Goal: Task Accomplishment & Management: Use online tool/utility

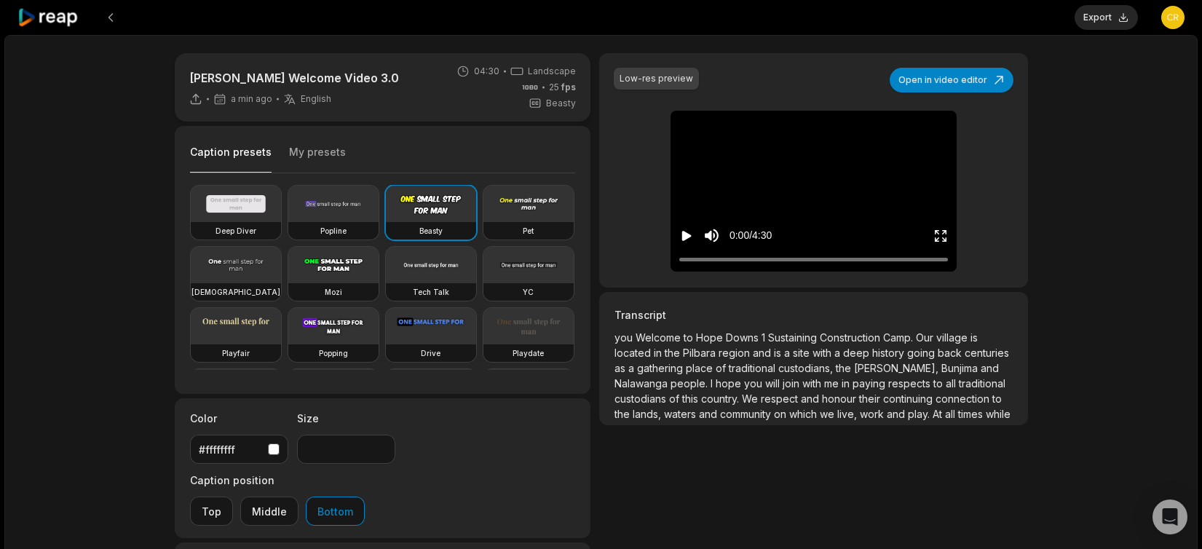
click at [317, 150] on button "My presets" at bounding box center [317, 159] width 57 height 28
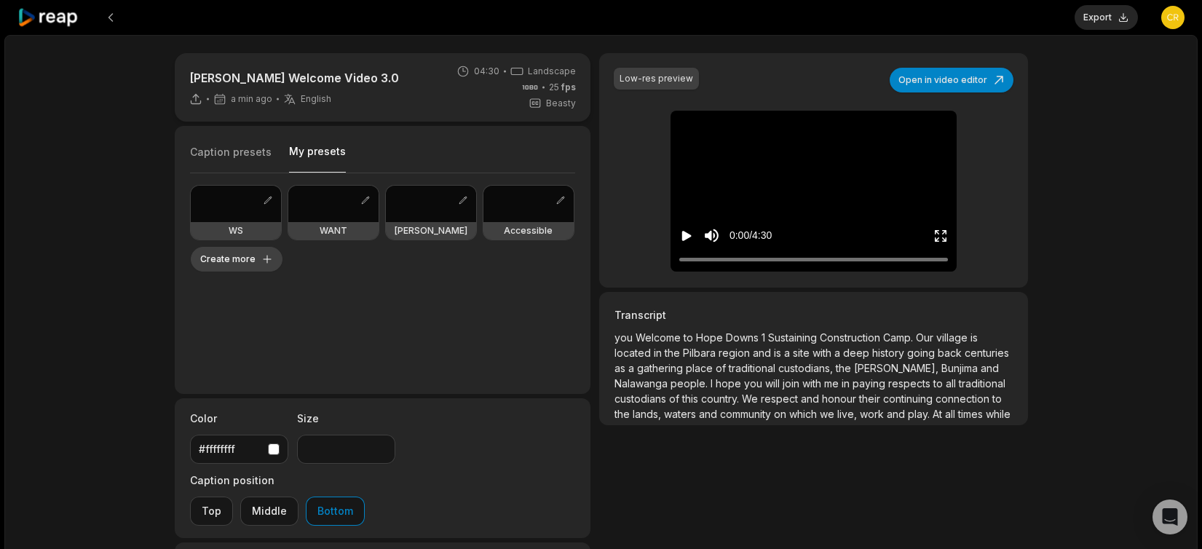
click at [265, 261] on button "Create more" at bounding box center [237, 259] width 92 height 25
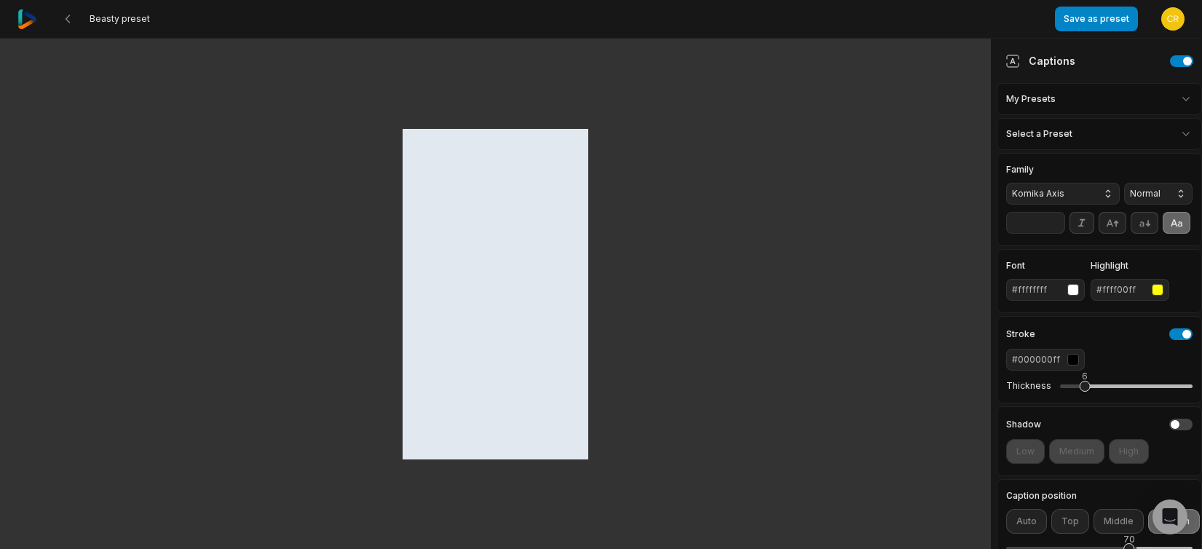
click at [1011, 195] on button "Komika Axis" at bounding box center [1063, 194] width 114 height 22
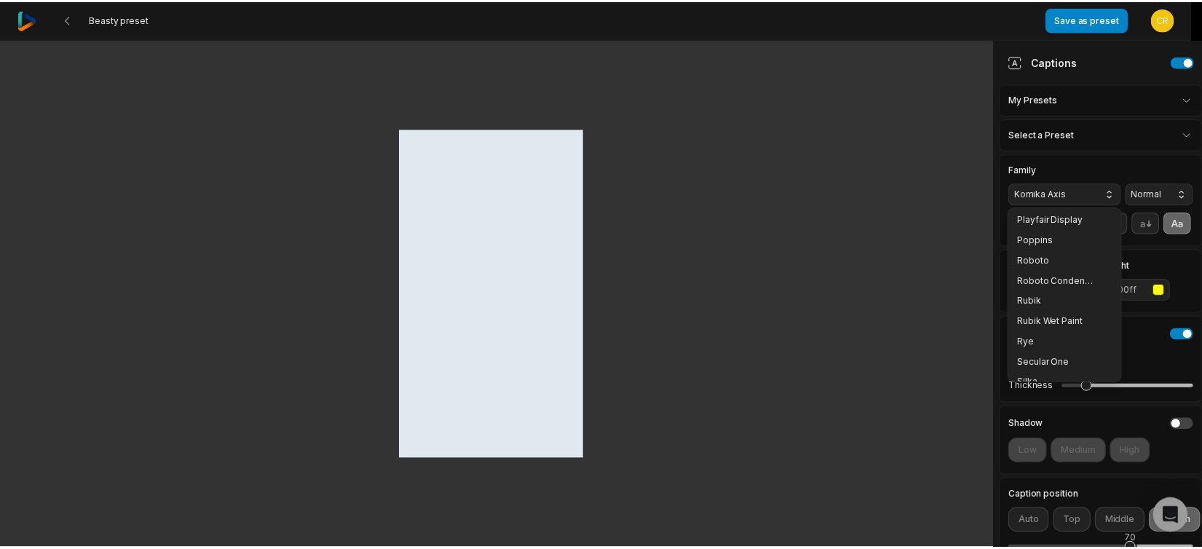
scroll to position [277, 0]
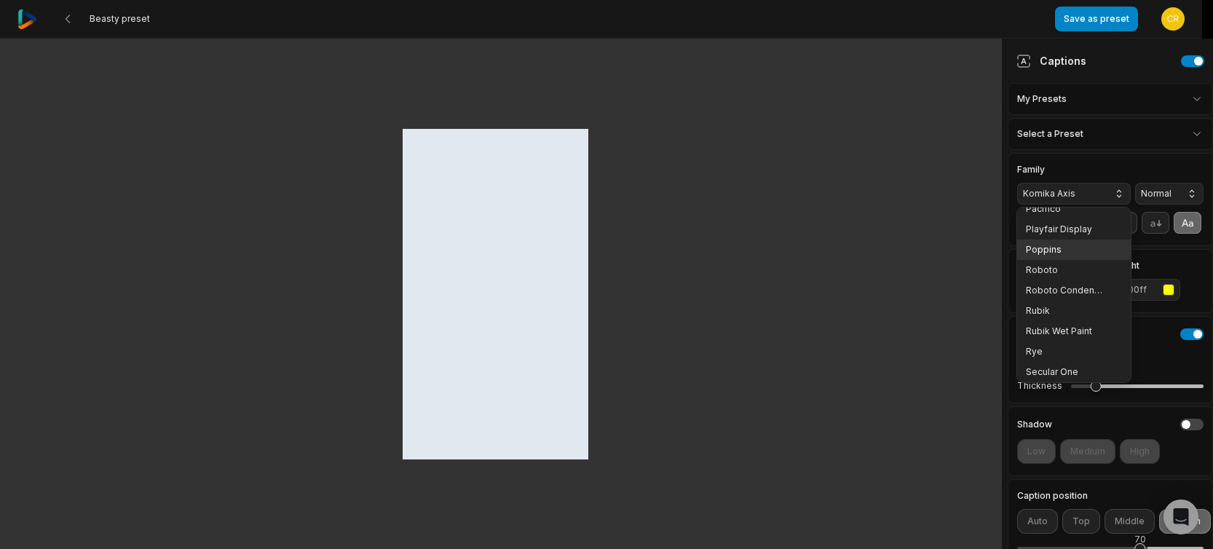
click at [1058, 253] on span "Poppins" at bounding box center [1065, 250] width 79 height 12
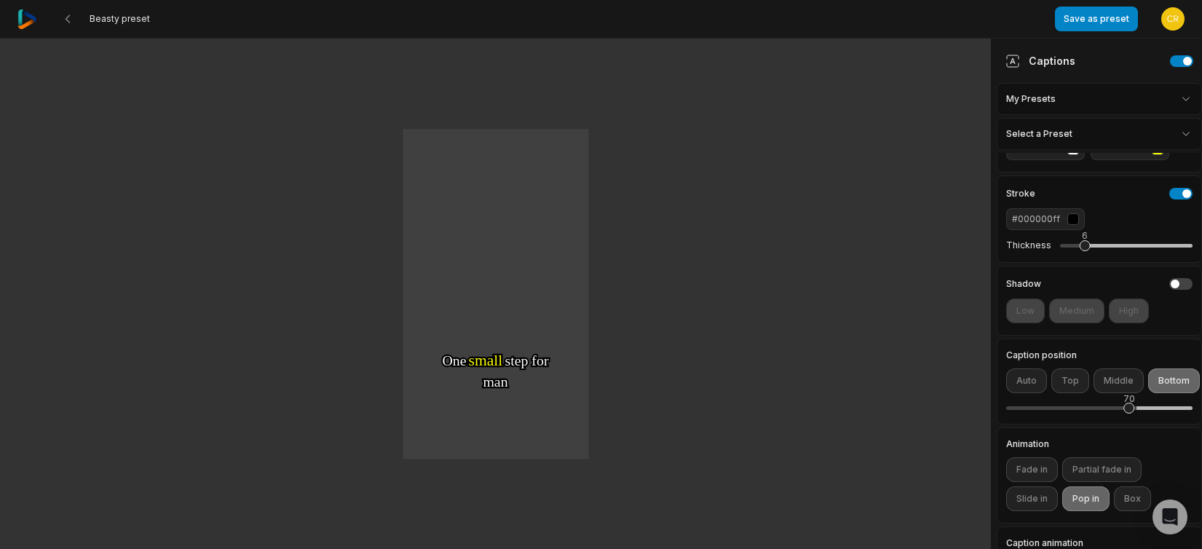
scroll to position [165, 0]
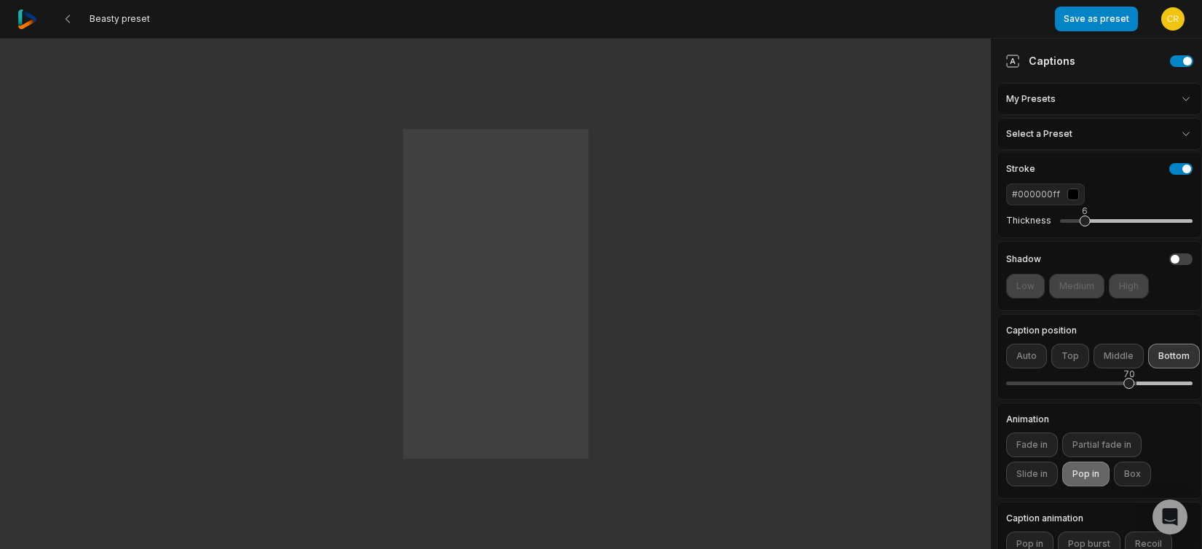
click at [1160, 368] on button "Bottom" at bounding box center [1174, 356] width 52 height 25
drag, startPoint x: 1131, startPoint y: 405, endPoint x: 1153, endPoint y: 408, distance: 22.0
click at [1153, 389] on div "83" at bounding box center [1152, 383] width 11 height 11
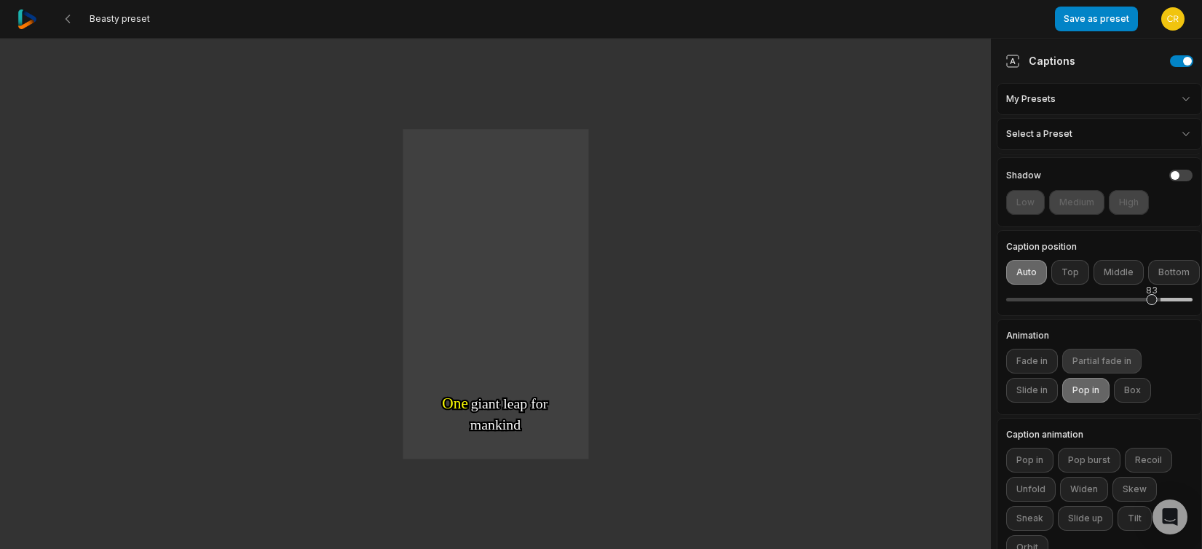
scroll to position [254, 0]
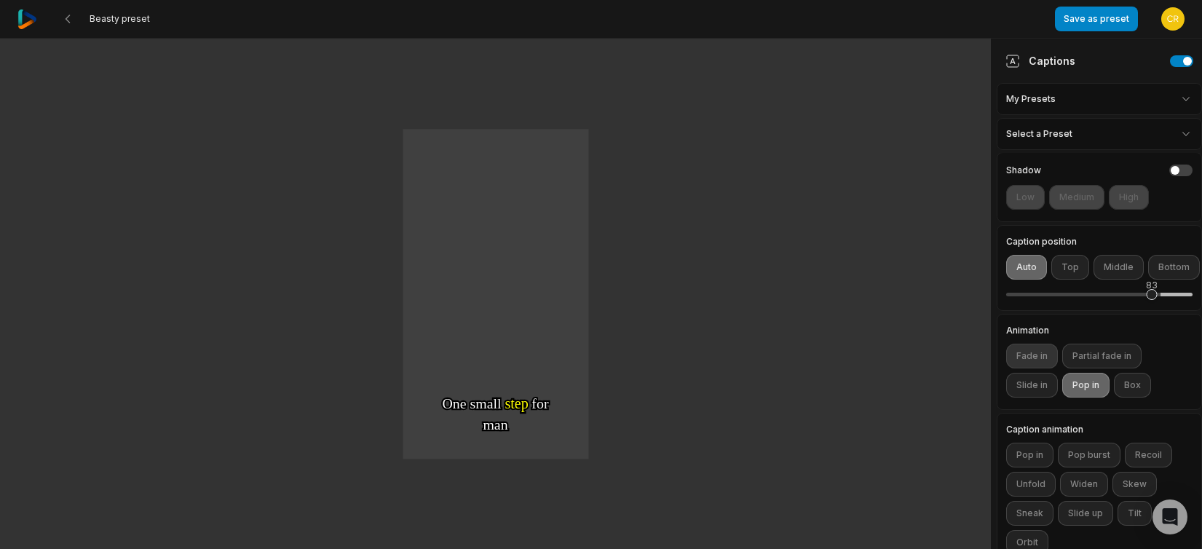
click at [1040, 368] on button "Fade in" at bounding box center [1032, 356] width 52 height 25
click at [1123, 398] on button "Box" at bounding box center [1132, 385] width 37 height 25
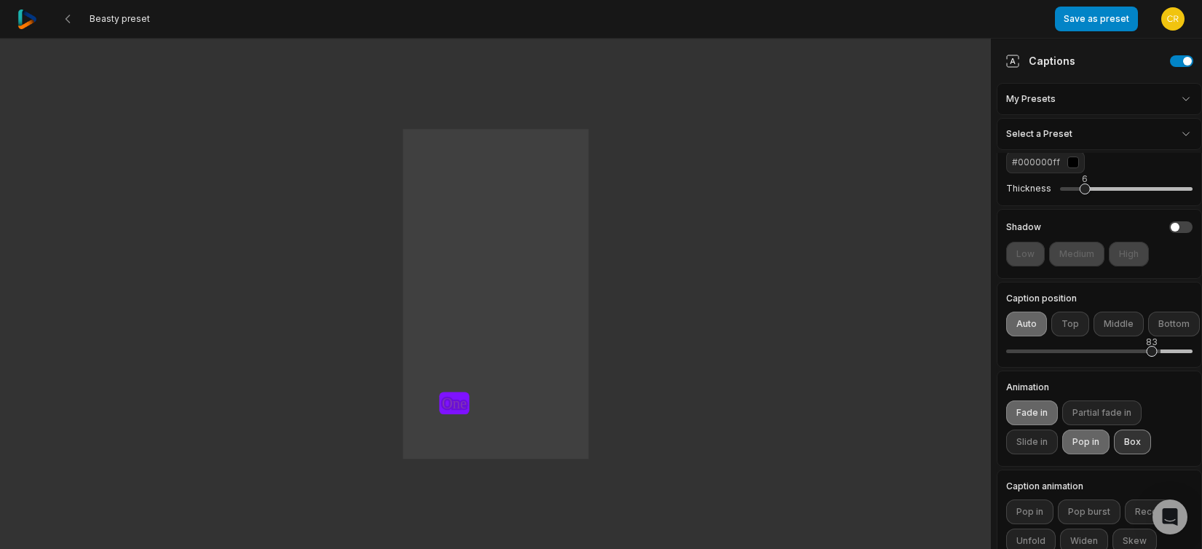
scroll to position [368, 0]
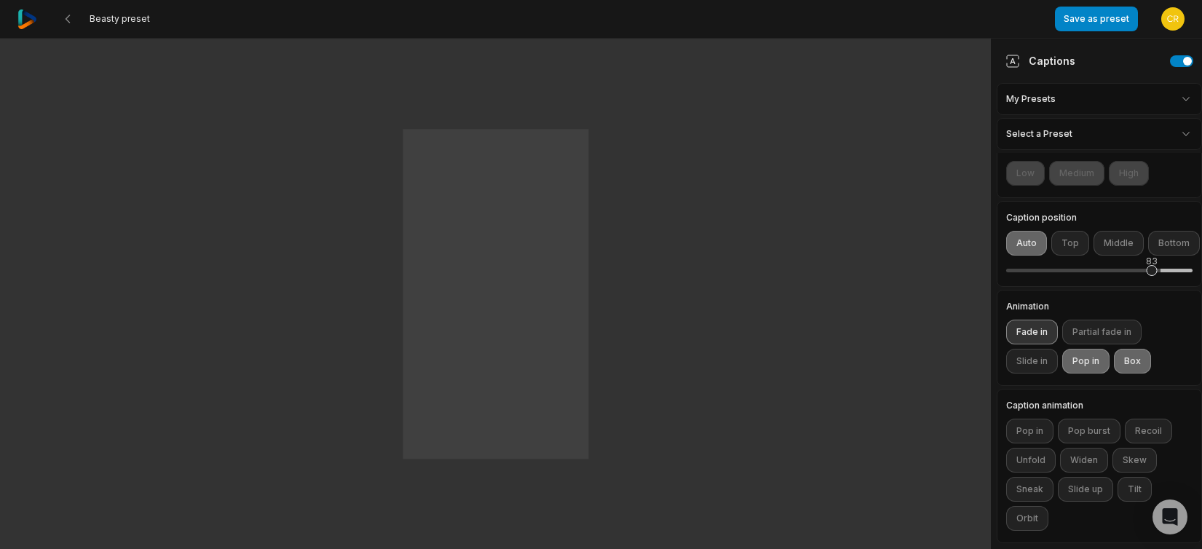
click at [1041, 329] on button "Fade in" at bounding box center [1032, 332] width 52 height 25
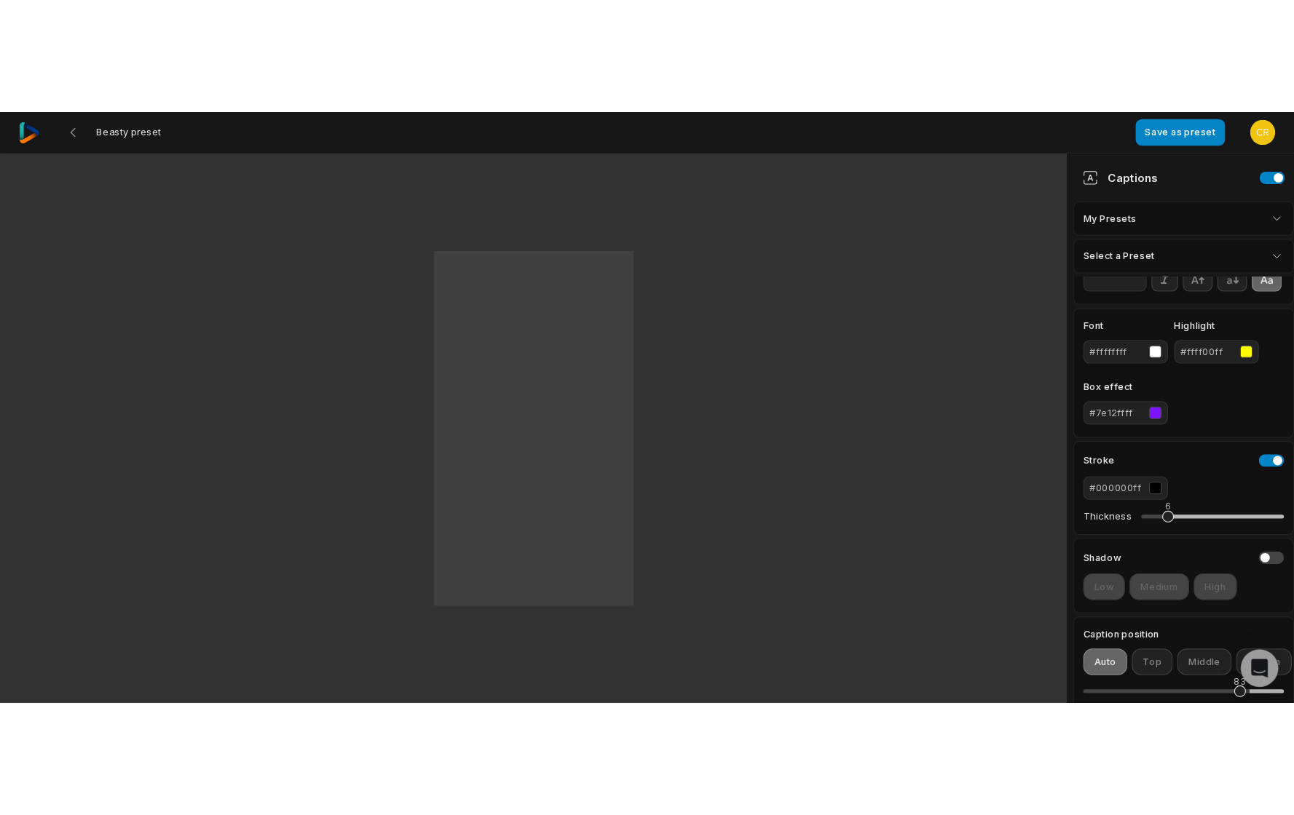
scroll to position [0, 0]
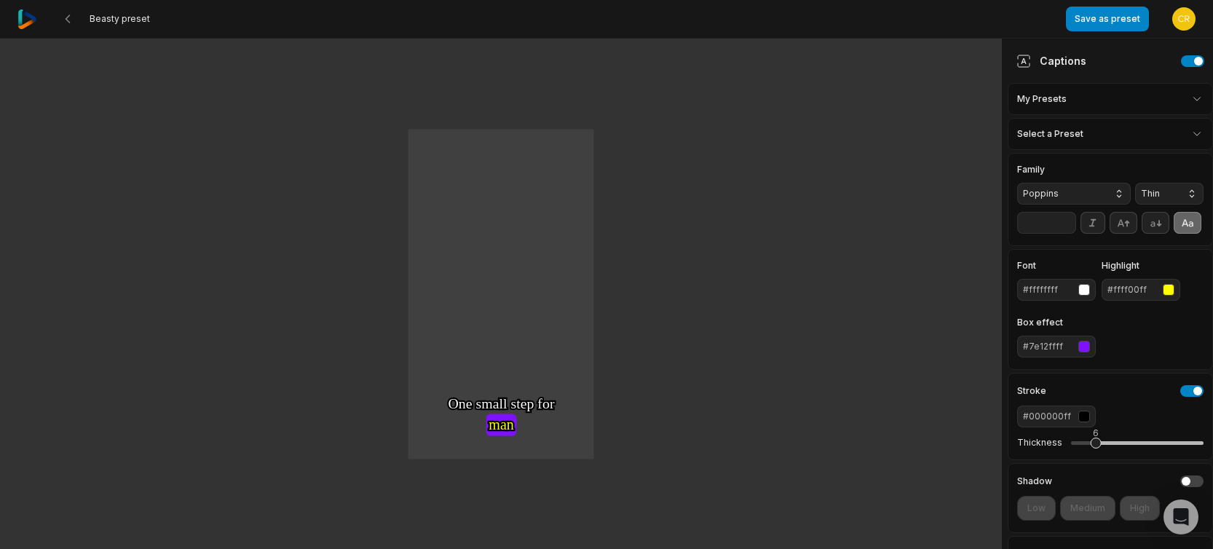
click at [1084, 136] on html "Beasty preset Save as preset Open user menu One One small small step step for f…" at bounding box center [606, 274] width 1213 height 549
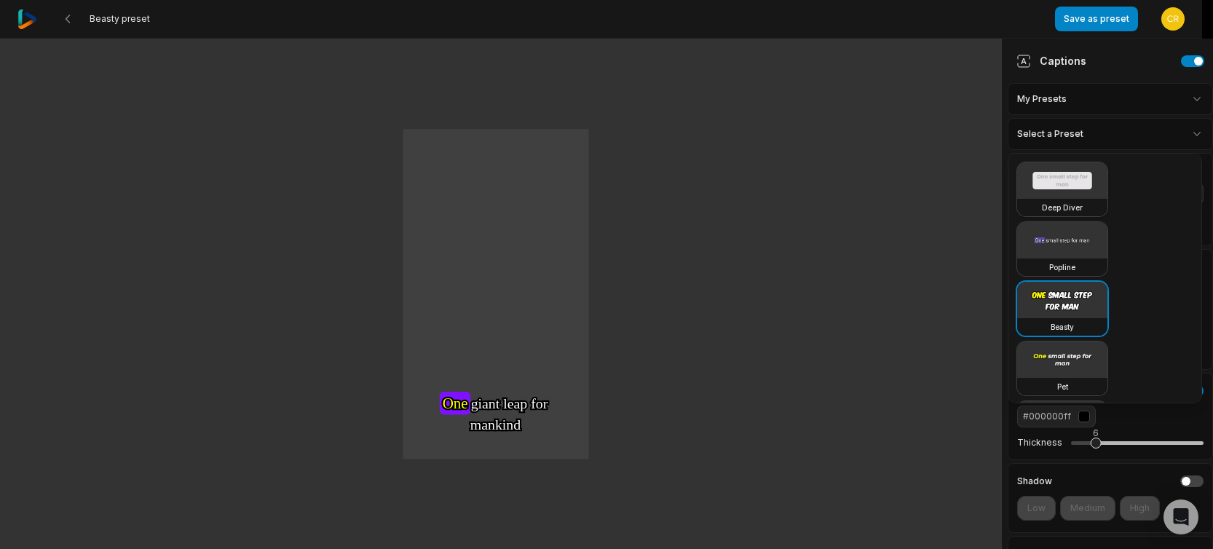
click at [1080, 177] on video at bounding box center [1062, 180] width 90 height 36
type input "**"
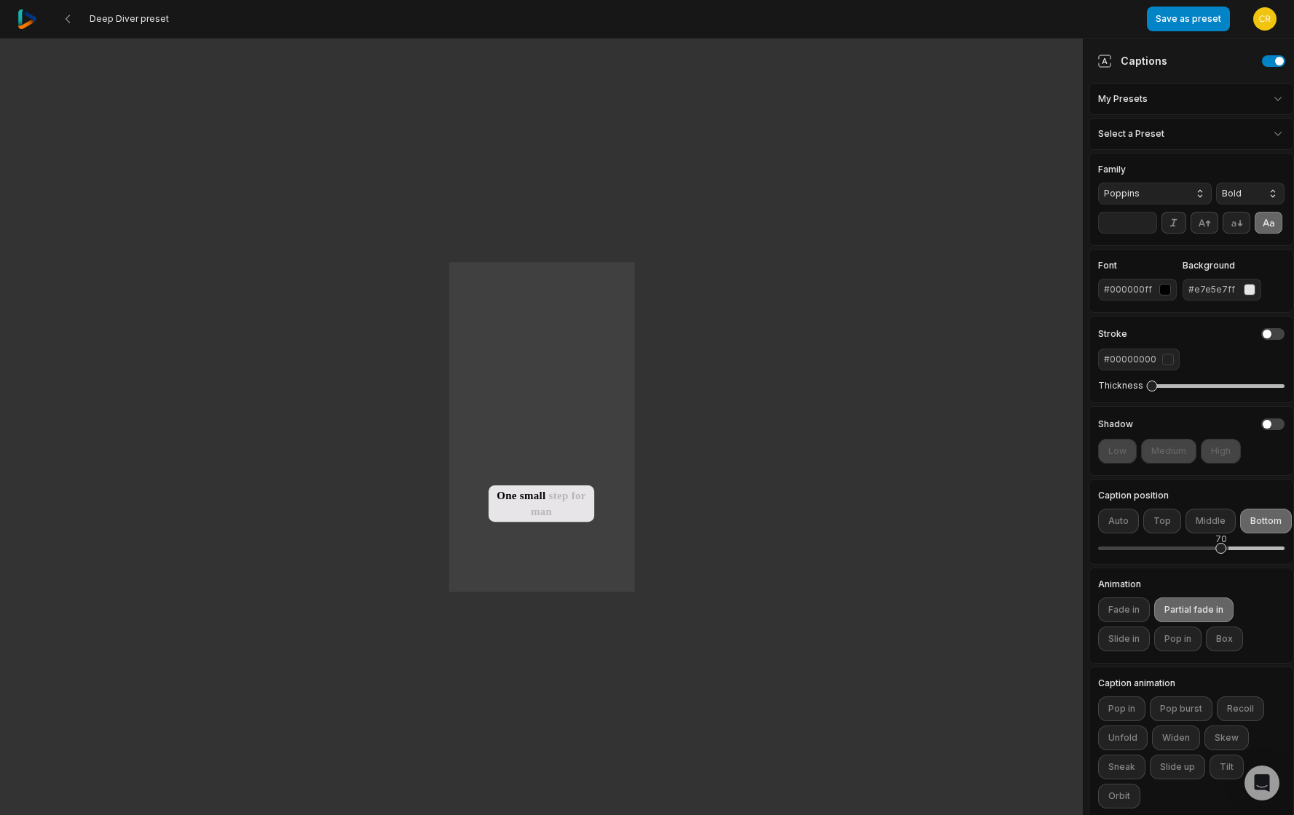
drag, startPoint x: 1301, startPoint y: 394, endPoint x: 1293, endPoint y: 484, distance: 90.6
click at [1201, 479] on html "Deep Diver preset Save as preset Open user menu One small step for man One gian…" at bounding box center [647, 407] width 1294 height 815
click at [1163, 296] on div "button" at bounding box center [1165, 290] width 12 height 12
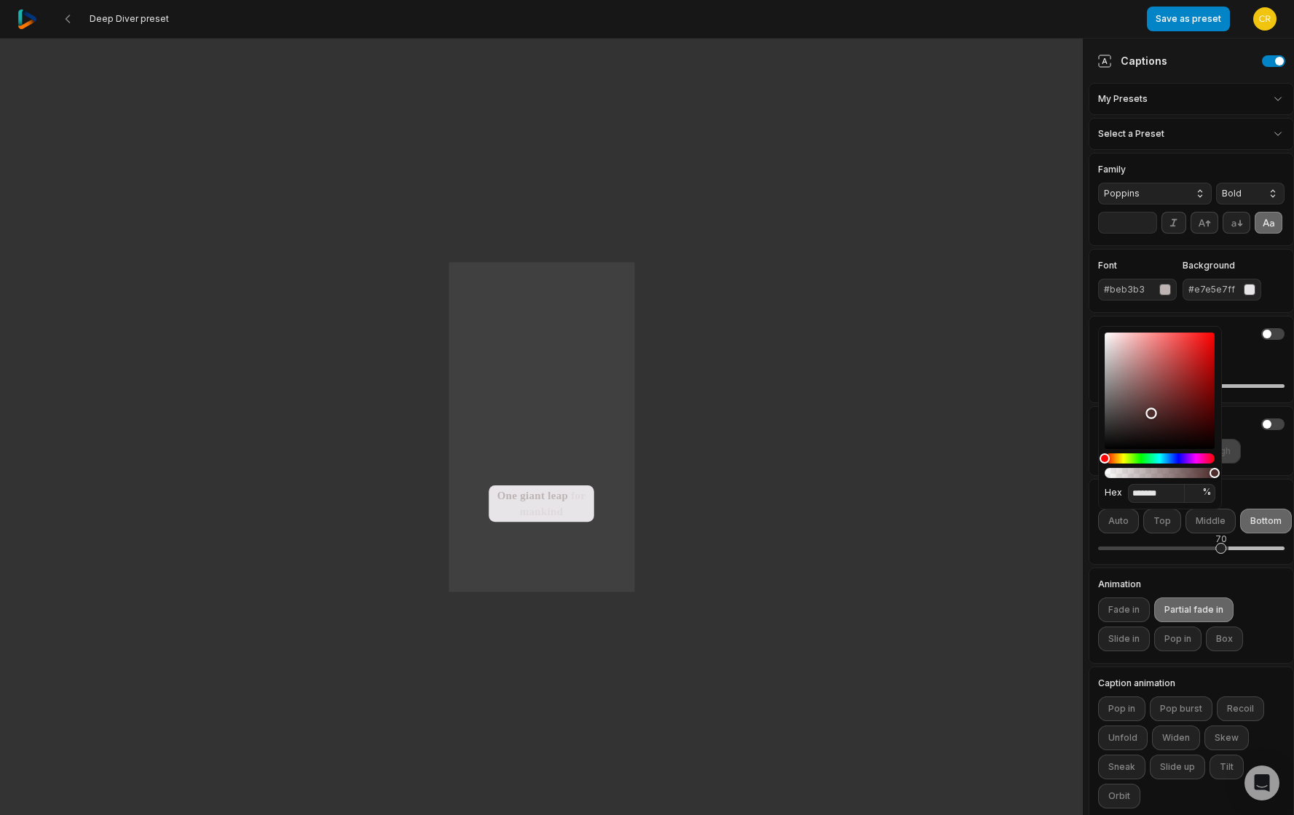
type input "*******"
drag, startPoint x: 1115, startPoint y: 345, endPoint x: 1175, endPoint y: 434, distance: 107.4
click at [1175, 436] on div "Color" at bounding box center [1159, 391] width 110 height 116
click at [1201, 296] on div "button" at bounding box center [1250, 290] width 12 height 12
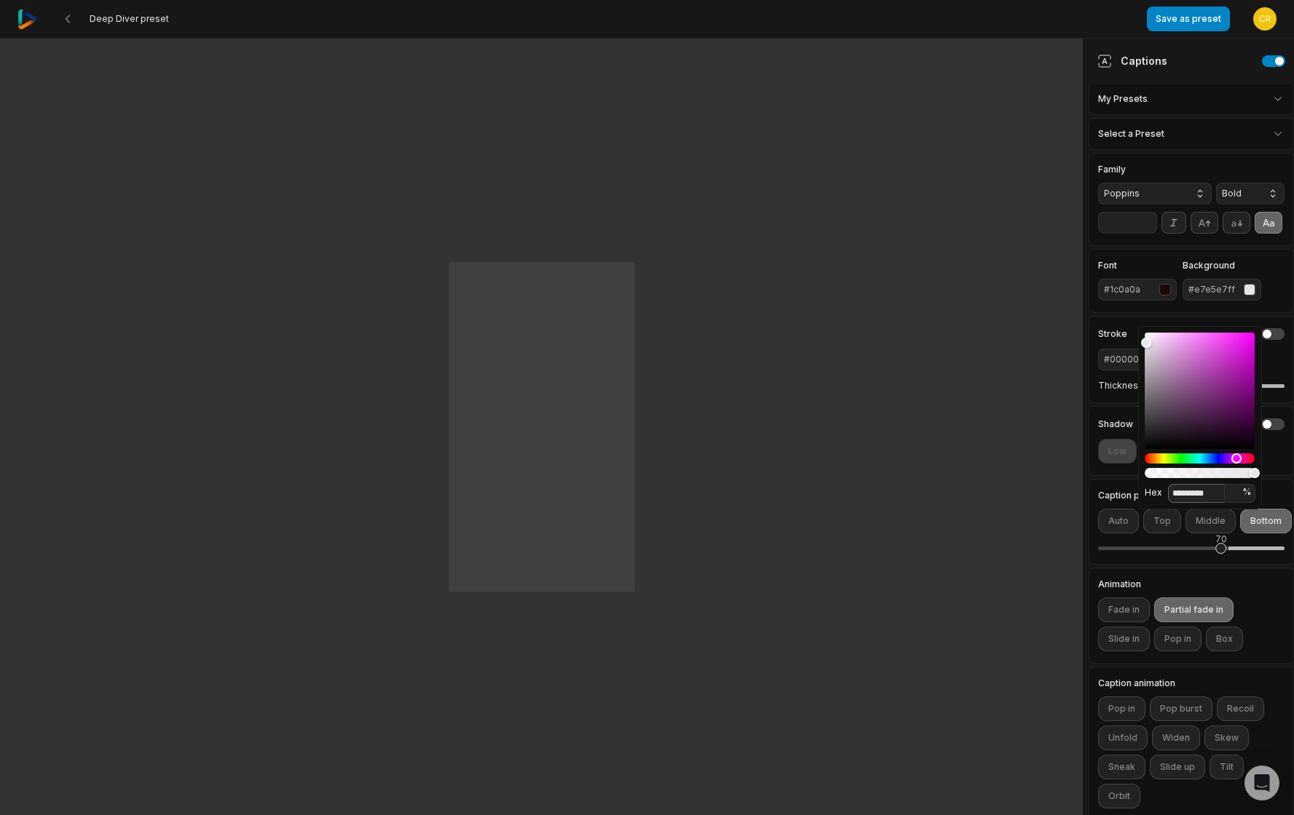
drag, startPoint x: 1215, startPoint y: 491, endPoint x: 1146, endPoint y: 489, distance: 69.2
click at [1146, 489] on div "Hex ********* *** %" at bounding box center [1200, 493] width 111 height 20
paste input
click at [1171, 491] on input "******" at bounding box center [1196, 493] width 57 height 19
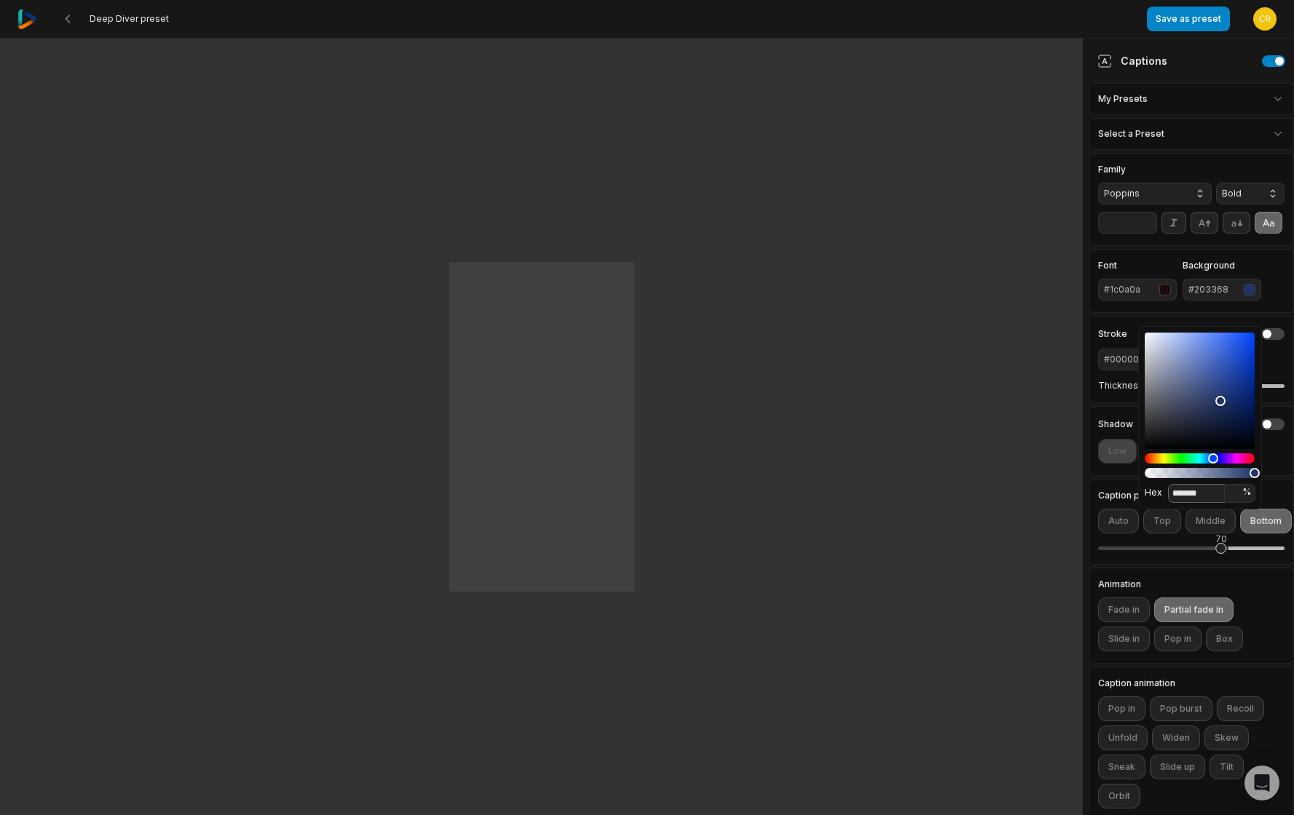
type input "*******"
click at [1113, 427] on div "Family Poppins Bold ** Font #1c0a0a Background #203368 Stroke #00000000 Thickne…" at bounding box center [1190, 487] width 205 height 668
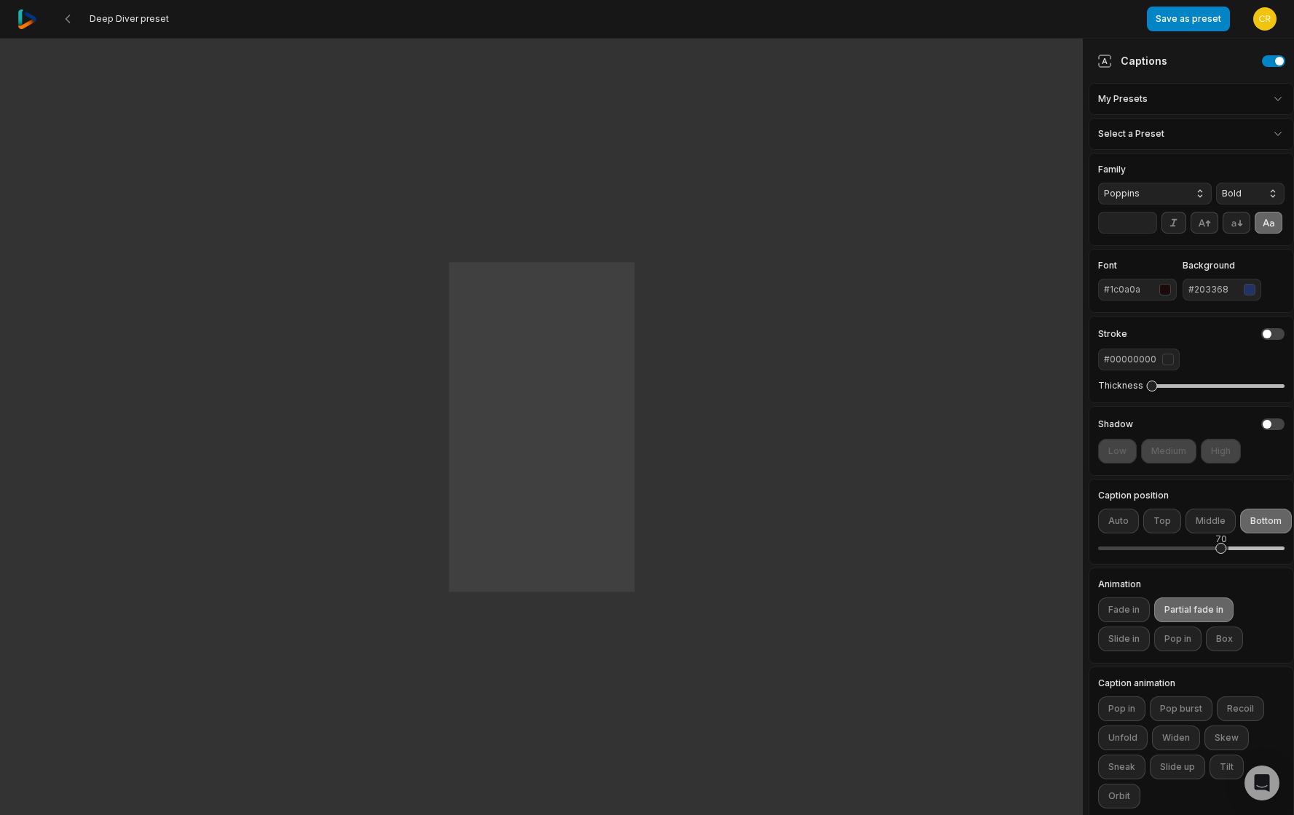
click at [1166, 296] on div "button" at bounding box center [1165, 290] width 12 height 12
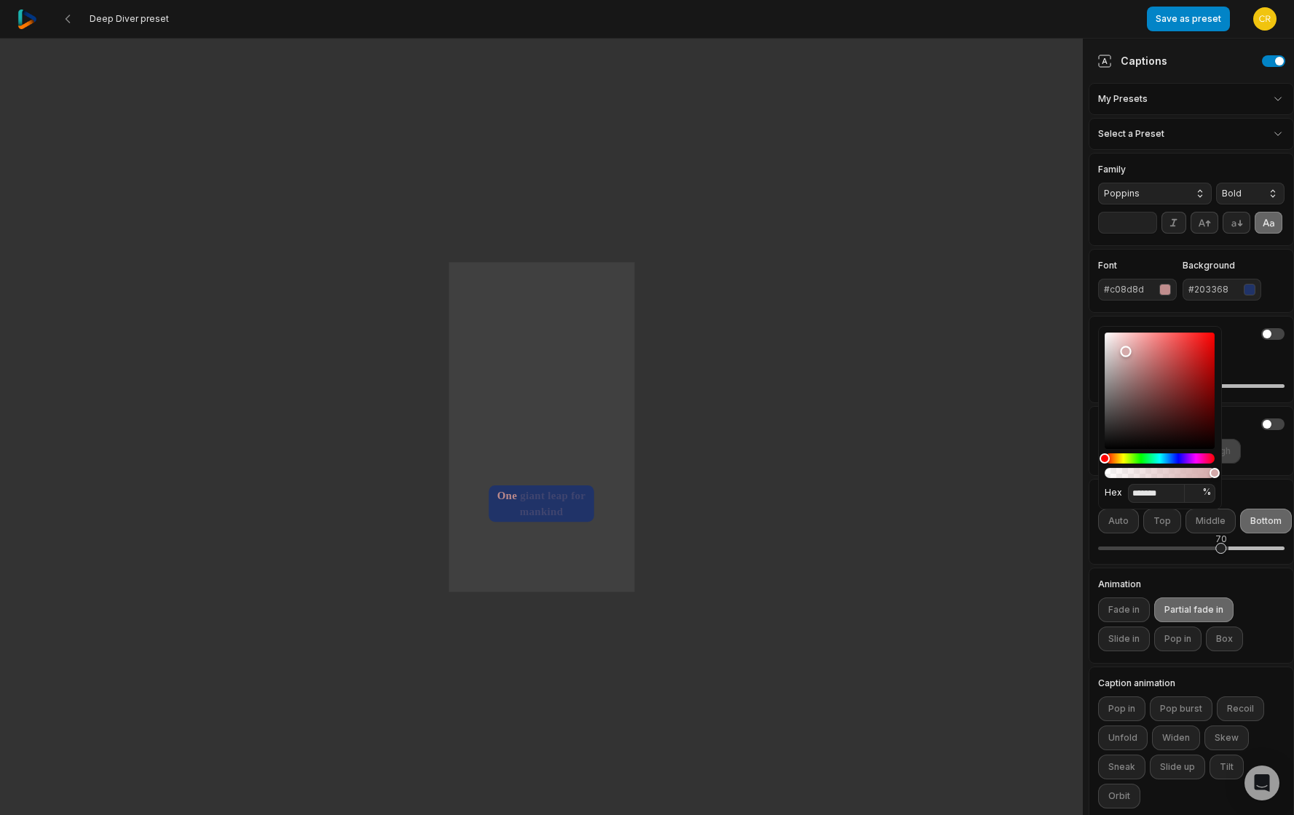
type input "*******"
drag, startPoint x: 1136, startPoint y: 365, endPoint x: 1088, endPoint y: 324, distance: 63.5
click at [1088, 324] on body "Deep Diver preset Save as preset Open user menu One small step for man One gian…" at bounding box center [647, 407] width 1294 height 815
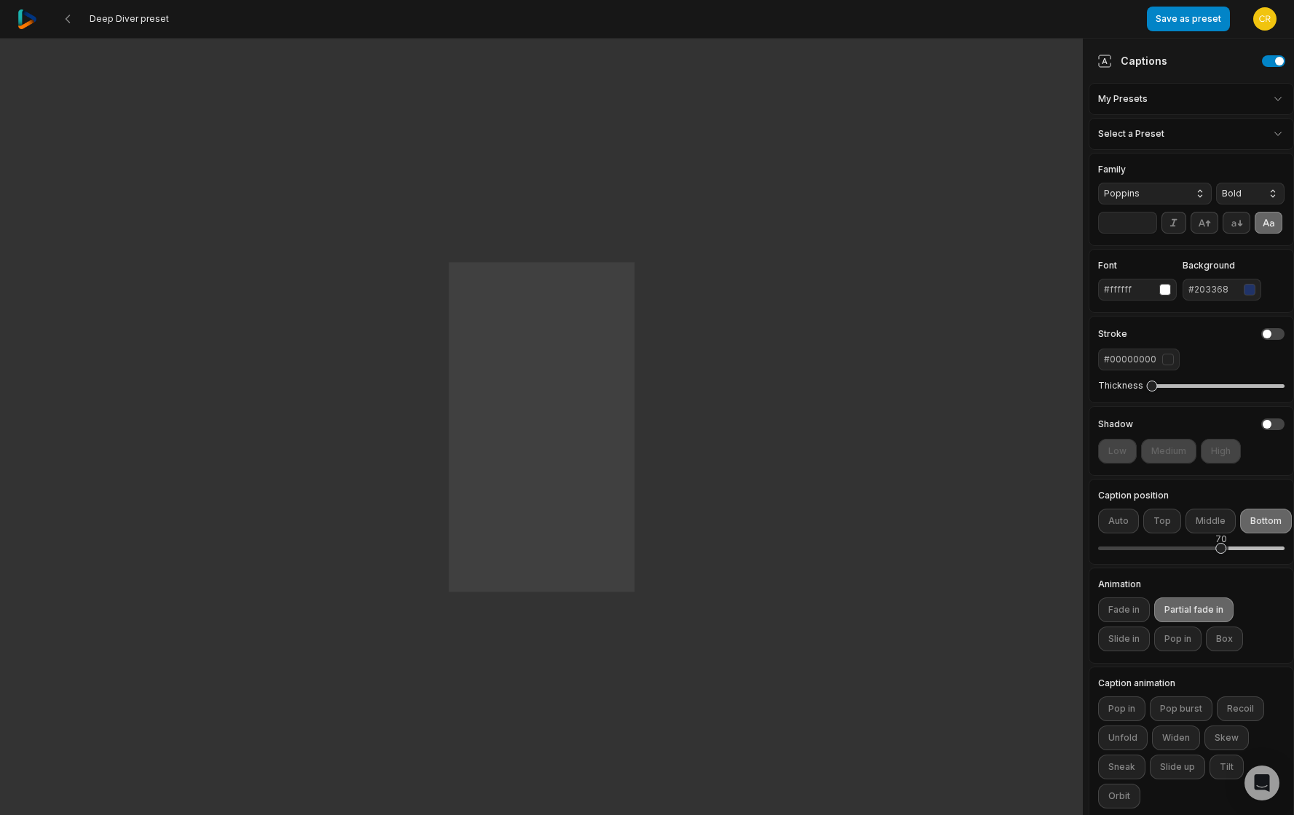
click at [1145, 234] on input "**" at bounding box center [1127, 223] width 59 height 22
click at [1144, 234] on input "**" at bounding box center [1127, 223] width 59 height 22
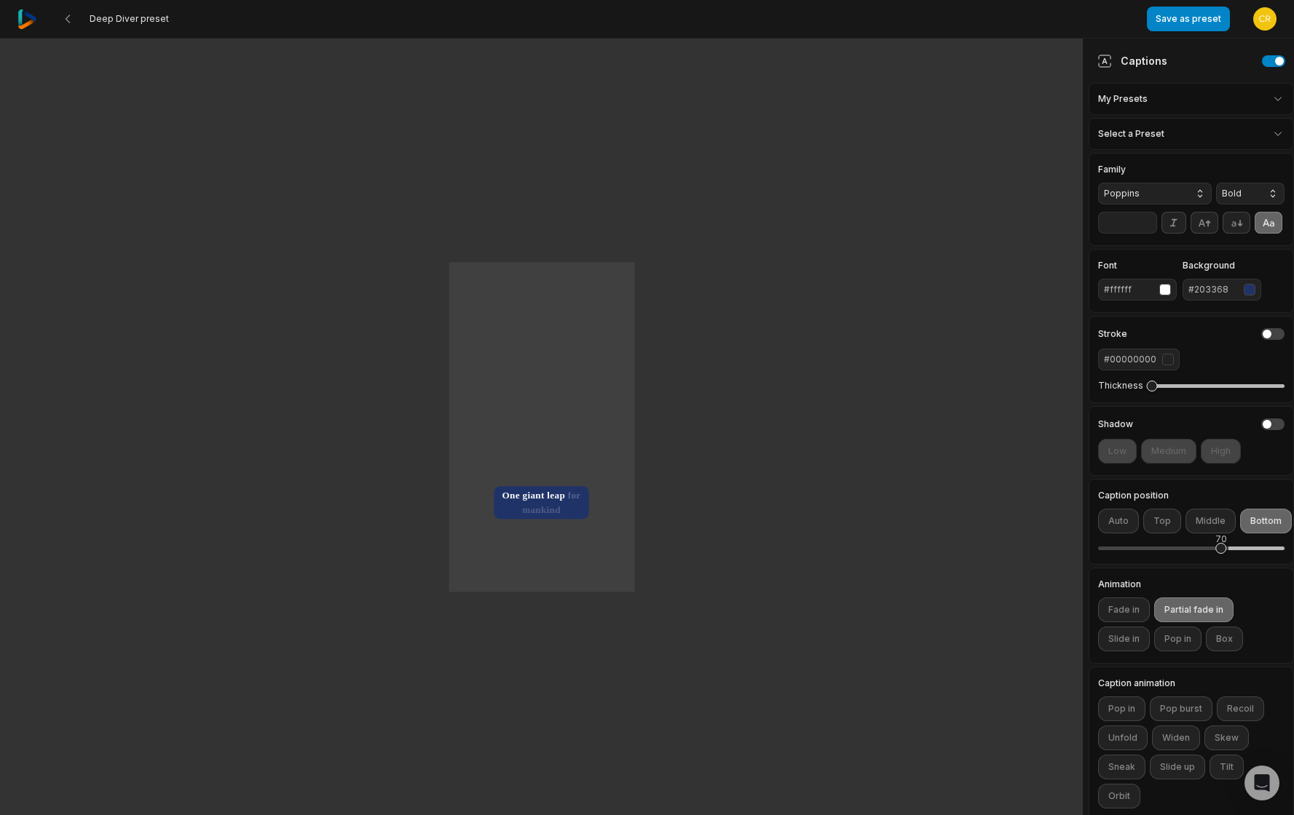
click at [1144, 234] on input "**" at bounding box center [1127, 223] width 59 height 22
click at [1145, 234] on input "**" at bounding box center [1127, 223] width 59 height 22
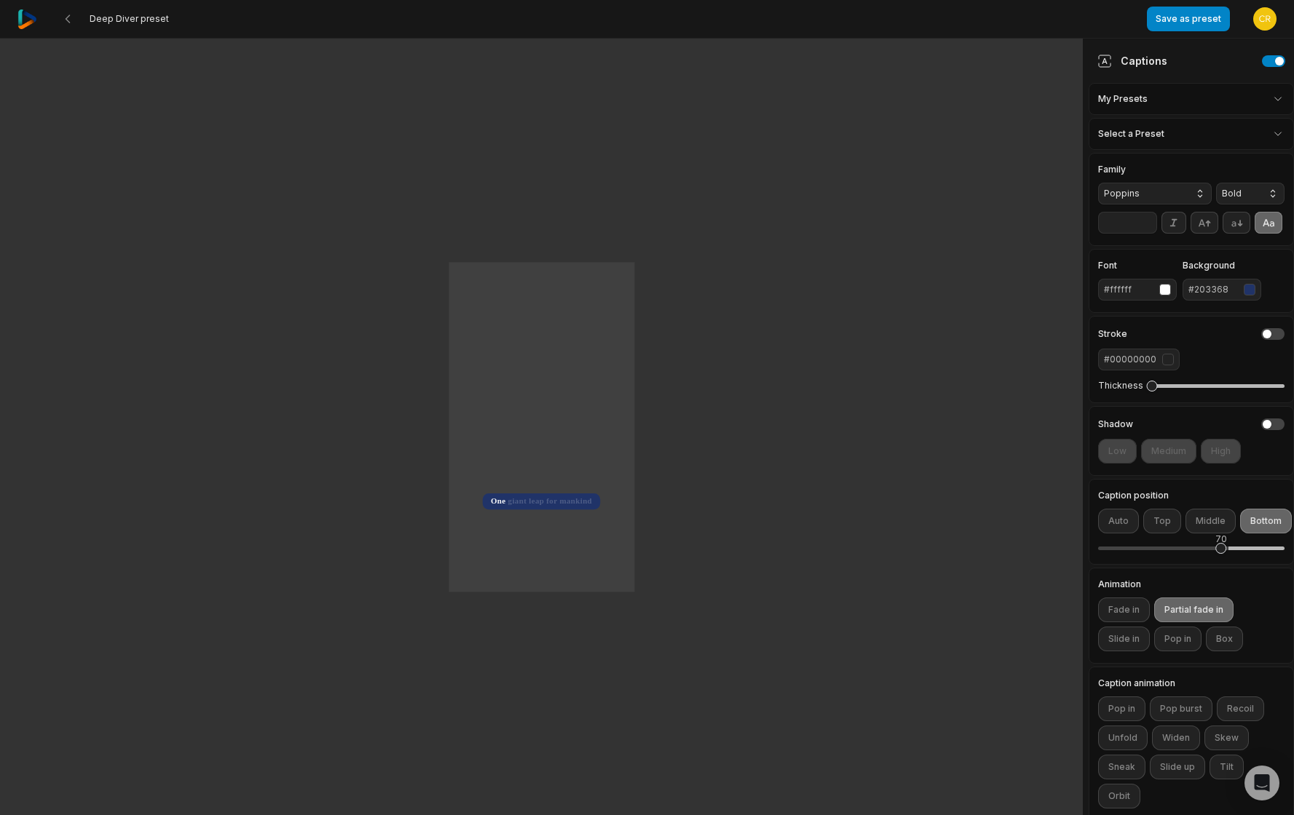
click at [1145, 234] on input "**" at bounding box center [1127, 223] width 59 height 22
type input "**"
click at [1145, 234] on input "**" at bounding box center [1127, 223] width 59 height 22
click at [1201, 99] on html "Deep Diver preset Save as preset Open user menu One small step for man One gian…" at bounding box center [647, 407] width 1294 height 815
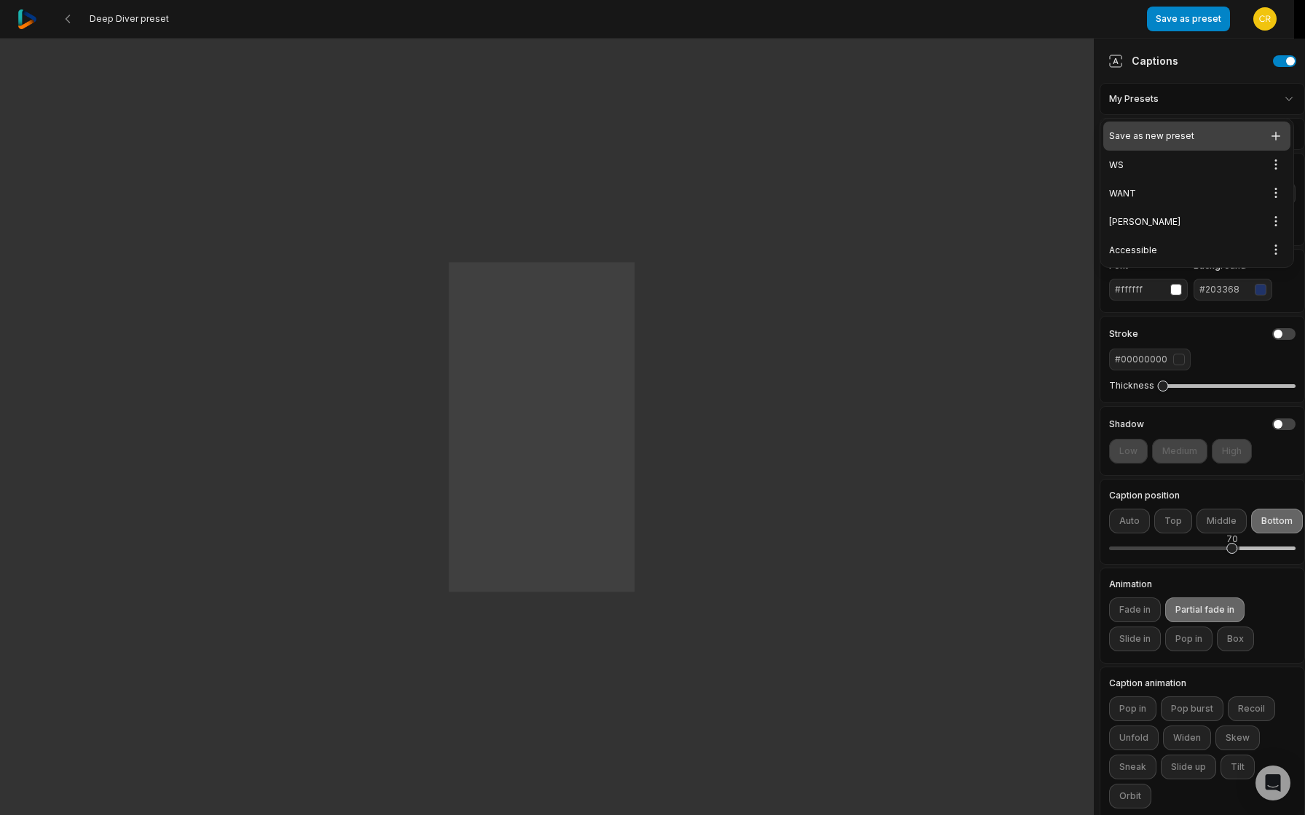
click at [1201, 133] on icon at bounding box center [1275, 136] width 9 height 9
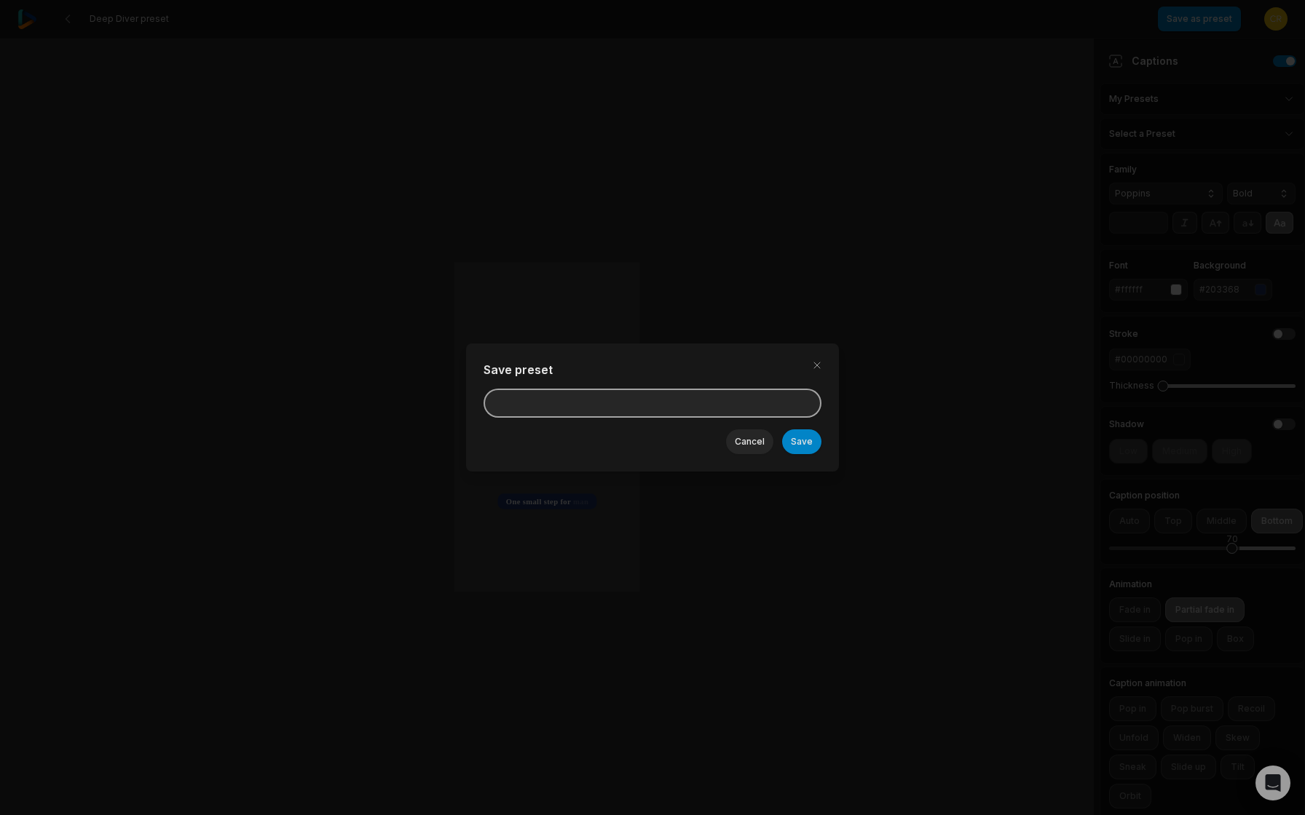
click at [665, 408] on input at bounding box center [652, 403] width 338 height 29
type input "***"
click at [782, 430] on button "Save" at bounding box center [801, 442] width 39 height 25
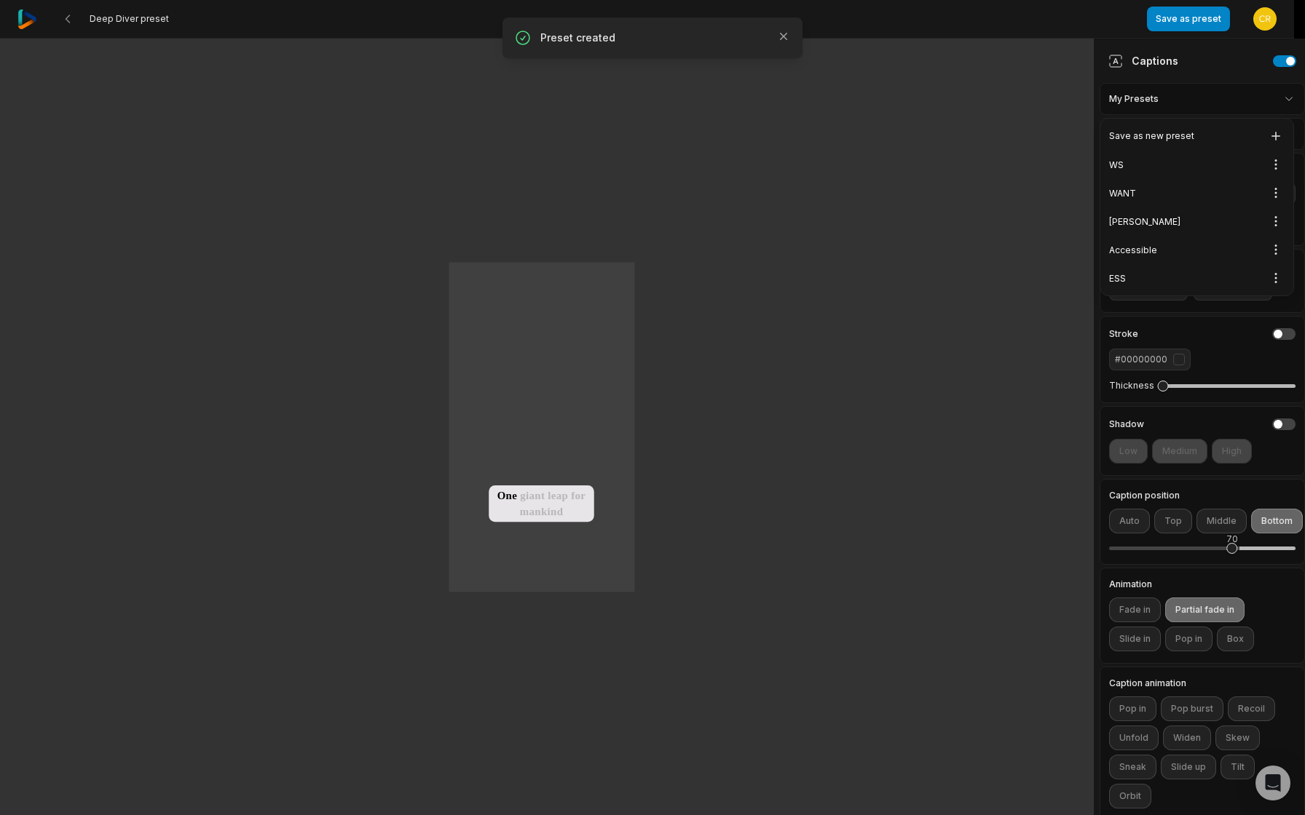
click at [1201, 109] on html "Deep Diver preset Save as preset Open user menu One small step for man One gian…" at bounding box center [652, 407] width 1305 height 815
click at [1183, 269] on div "ESS Open options" at bounding box center [1196, 278] width 187 height 28
type input "**"
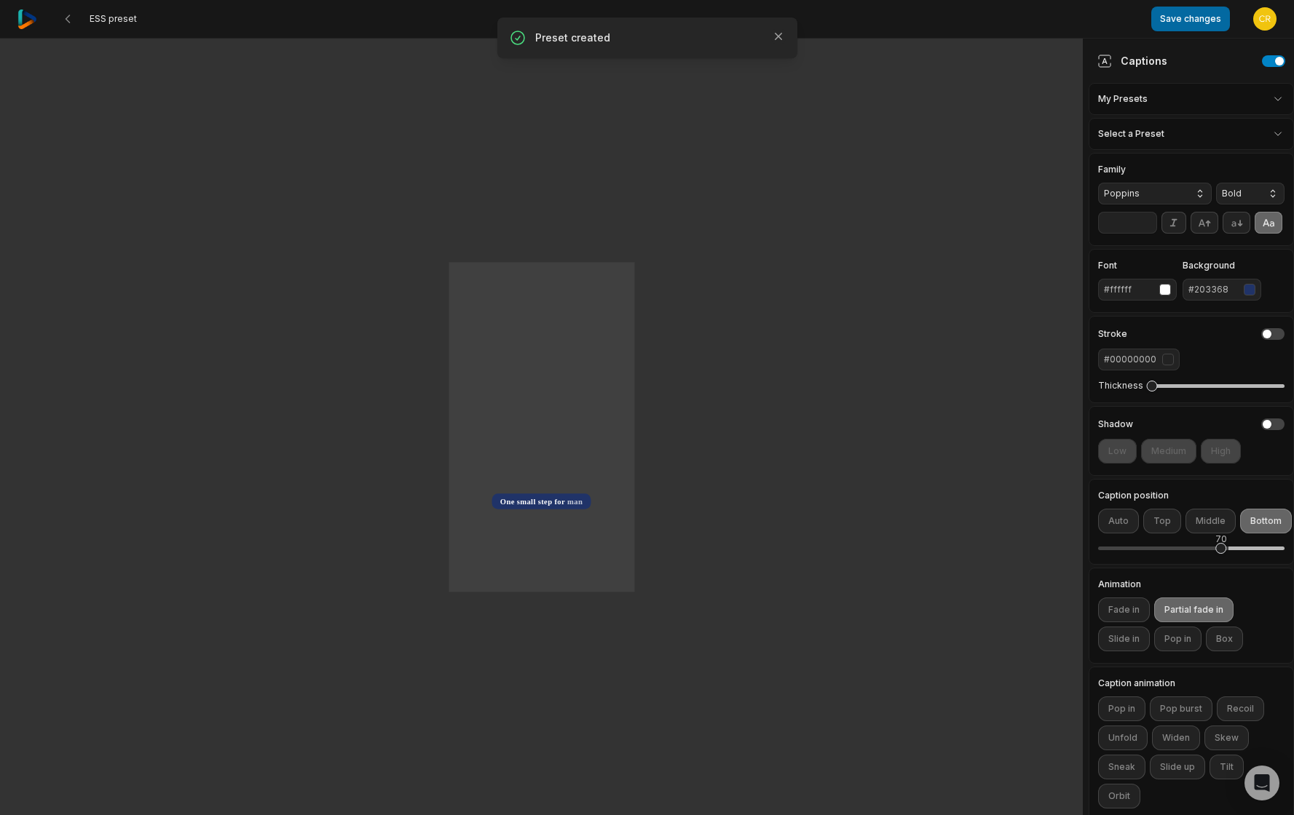
click at [1181, 24] on button "Save changes" at bounding box center [1190, 19] width 79 height 25
click at [64, 23] on icon at bounding box center [68, 19] width 12 height 12
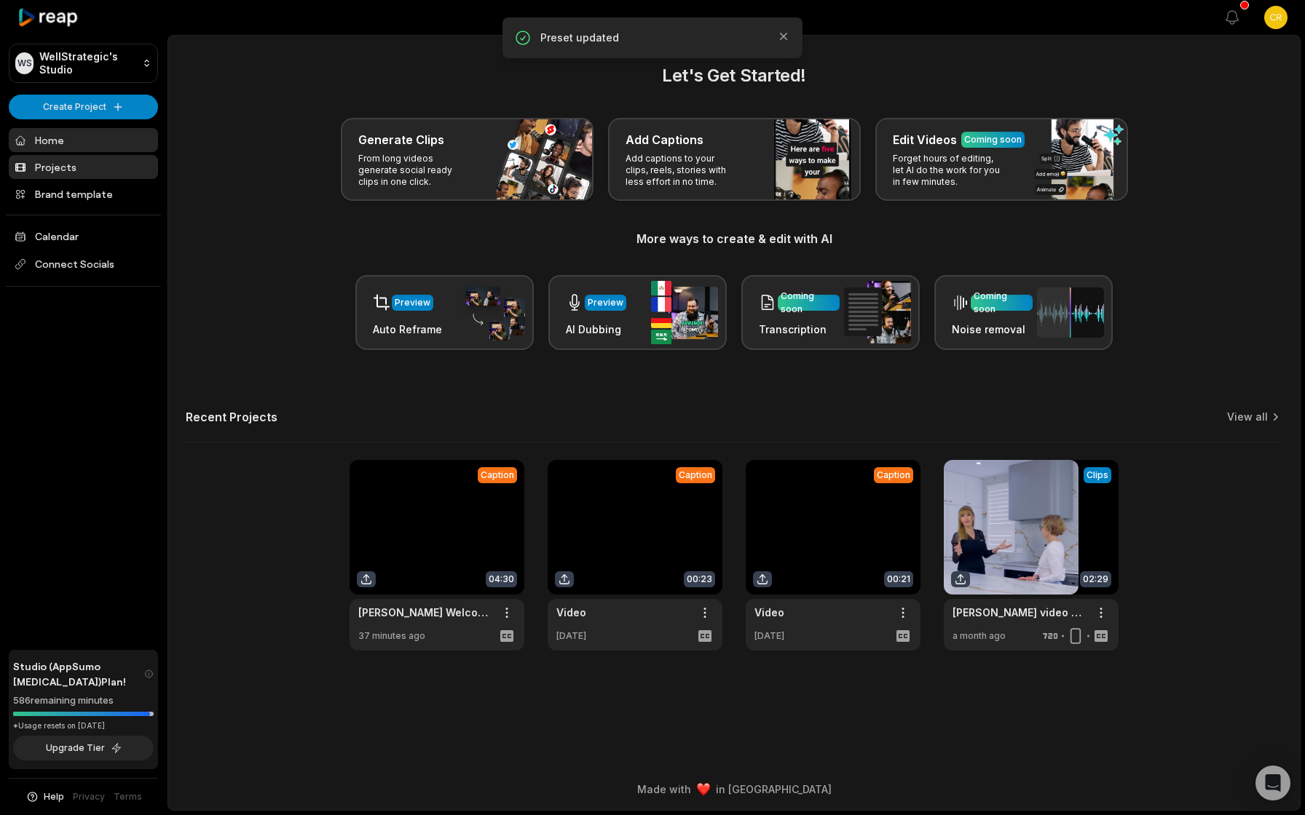
click at [72, 162] on link "Projects" at bounding box center [83, 167] width 149 height 24
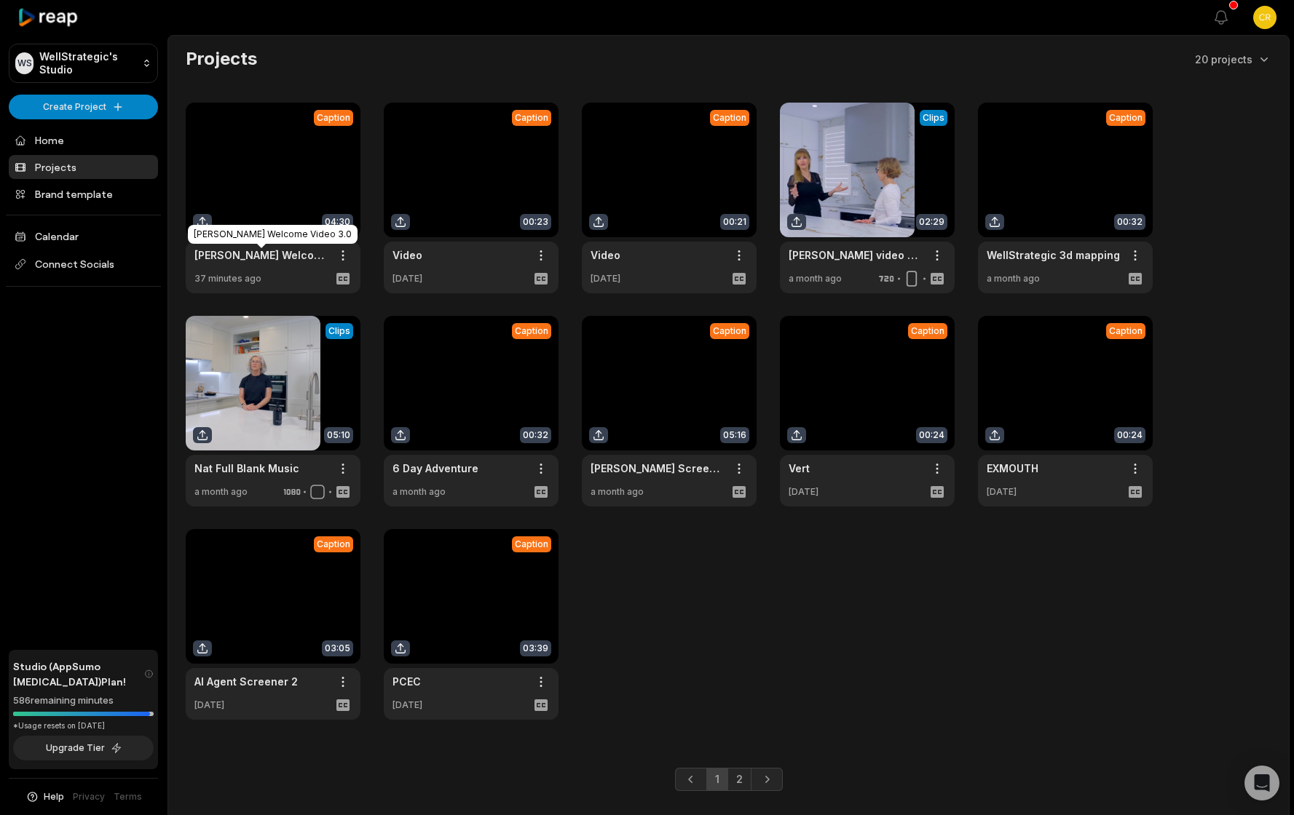
click at [317, 254] on link "[PERSON_NAME] Welcome Video 3.0" at bounding box center [261, 255] width 134 height 15
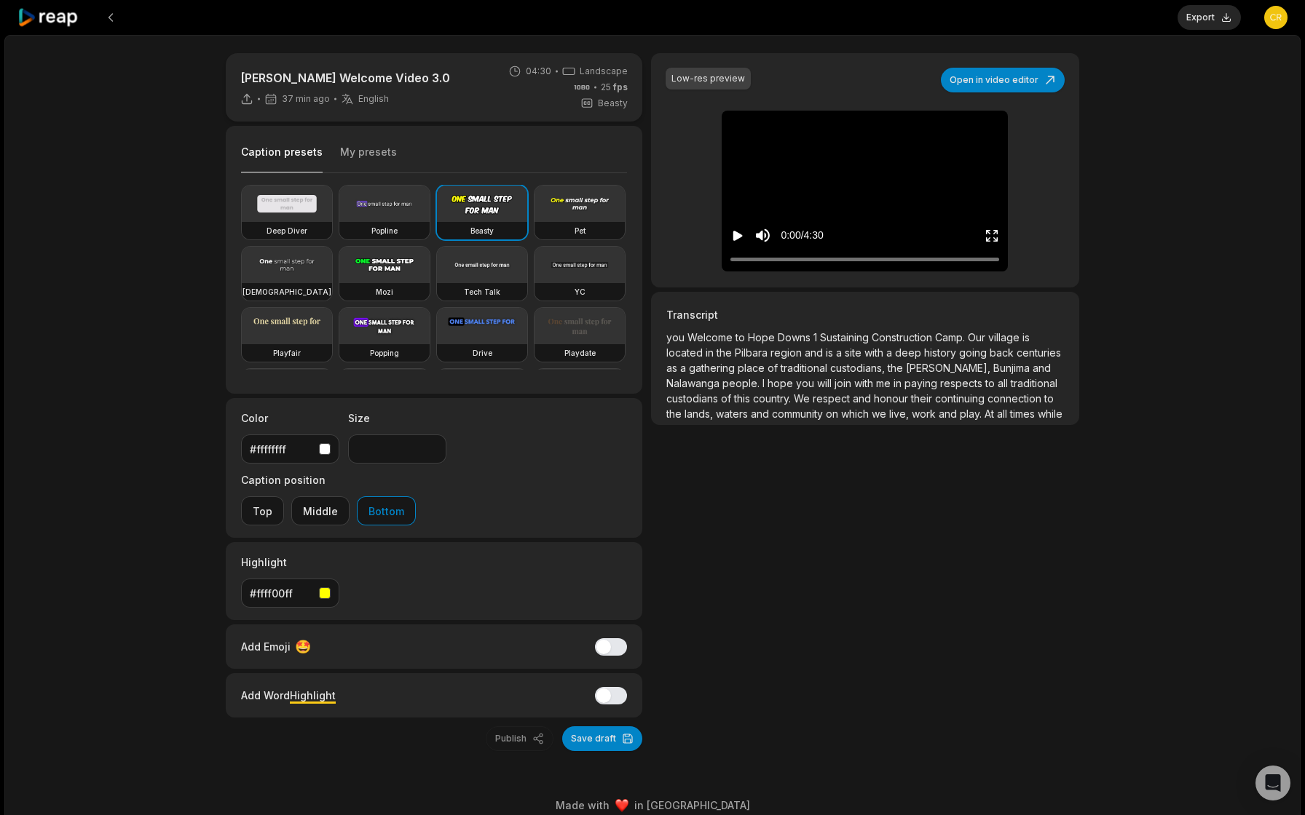
click at [363, 149] on button "My presets" at bounding box center [368, 159] width 57 height 28
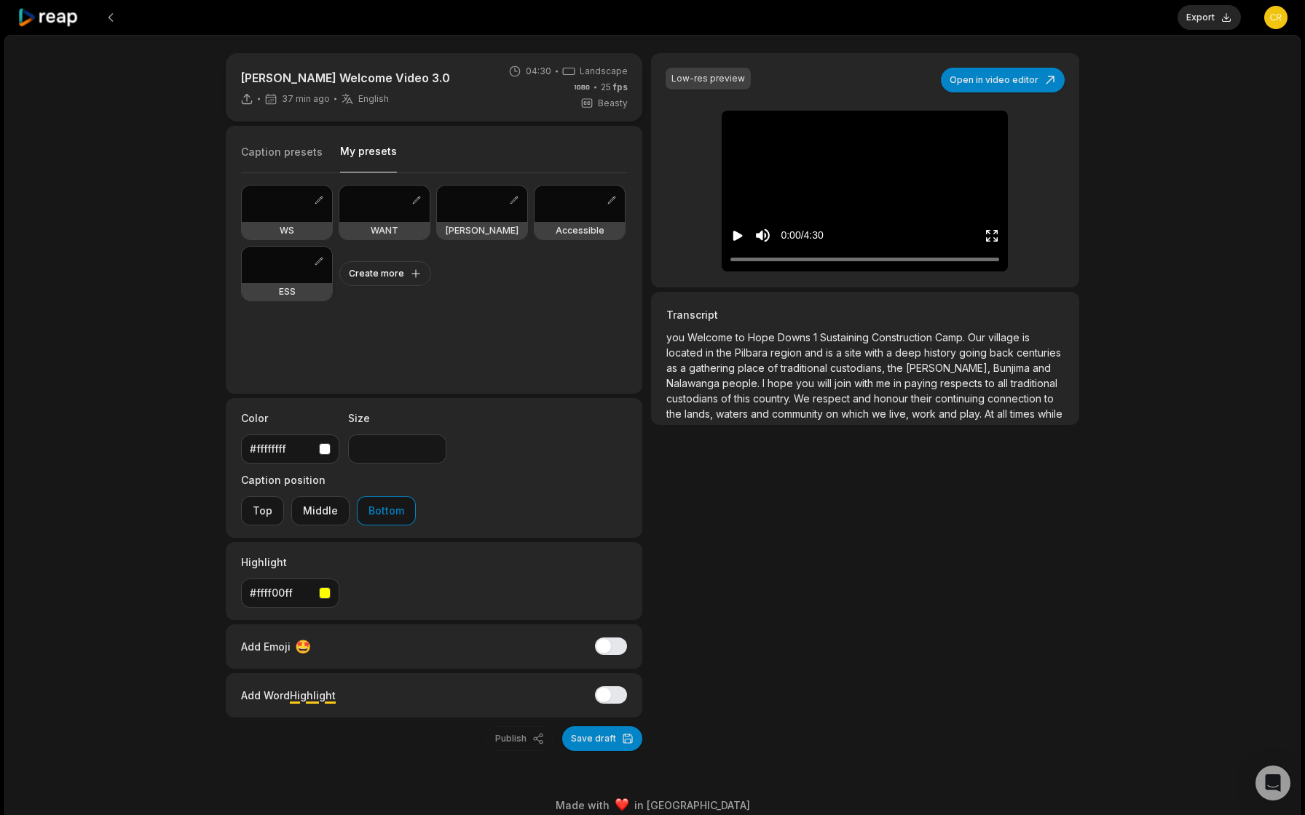
click at [302, 278] on div at bounding box center [287, 265] width 90 height 36
type input "**"
click at [302, 278] on div at bounding box center [287, 265] width 90 height 36
click at [289, 274] on div at bounding box center [287, 265] width 90 height 36
click at [289, 275] on div at bounding box center [287, 265] width 90 height 36
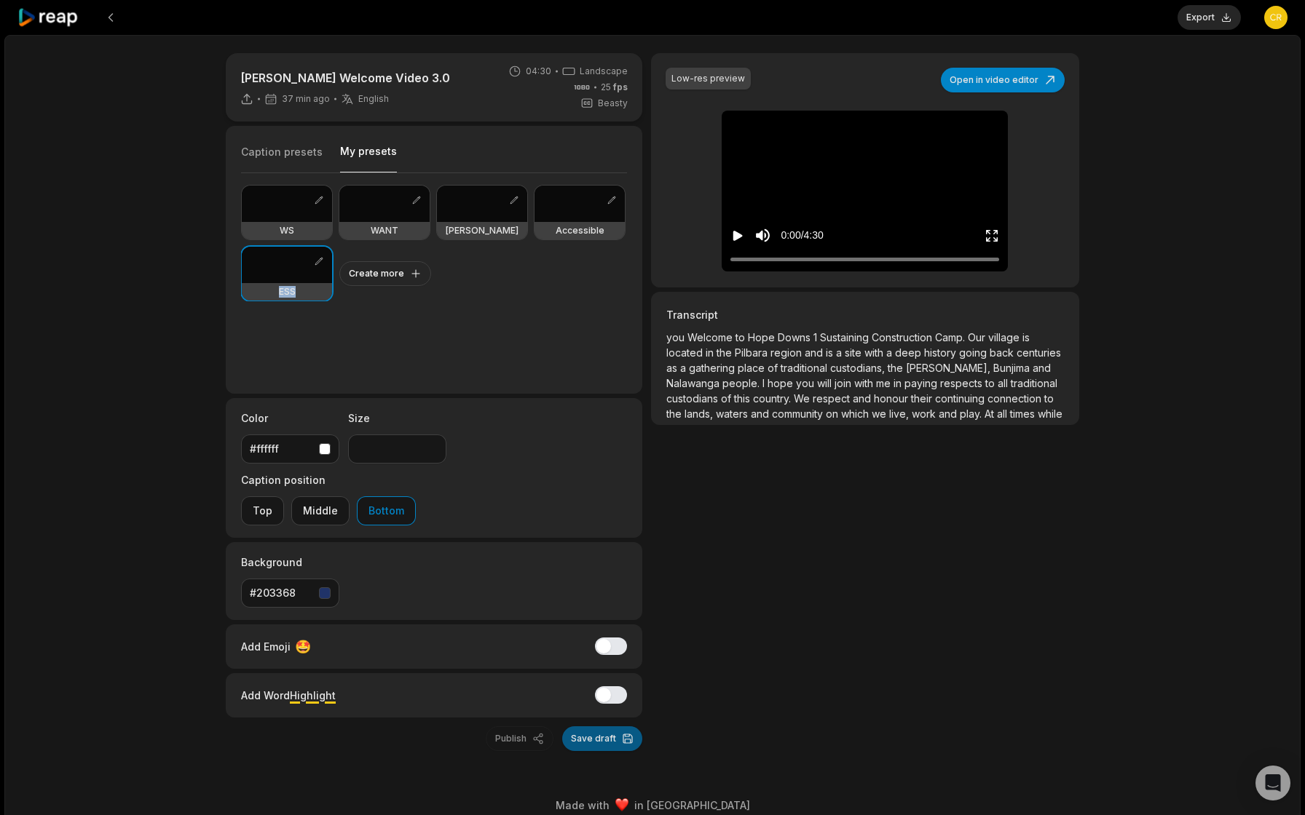
click at [585, 727] on button "Save draft" at bounding box center [602, 739] width 80 height 25
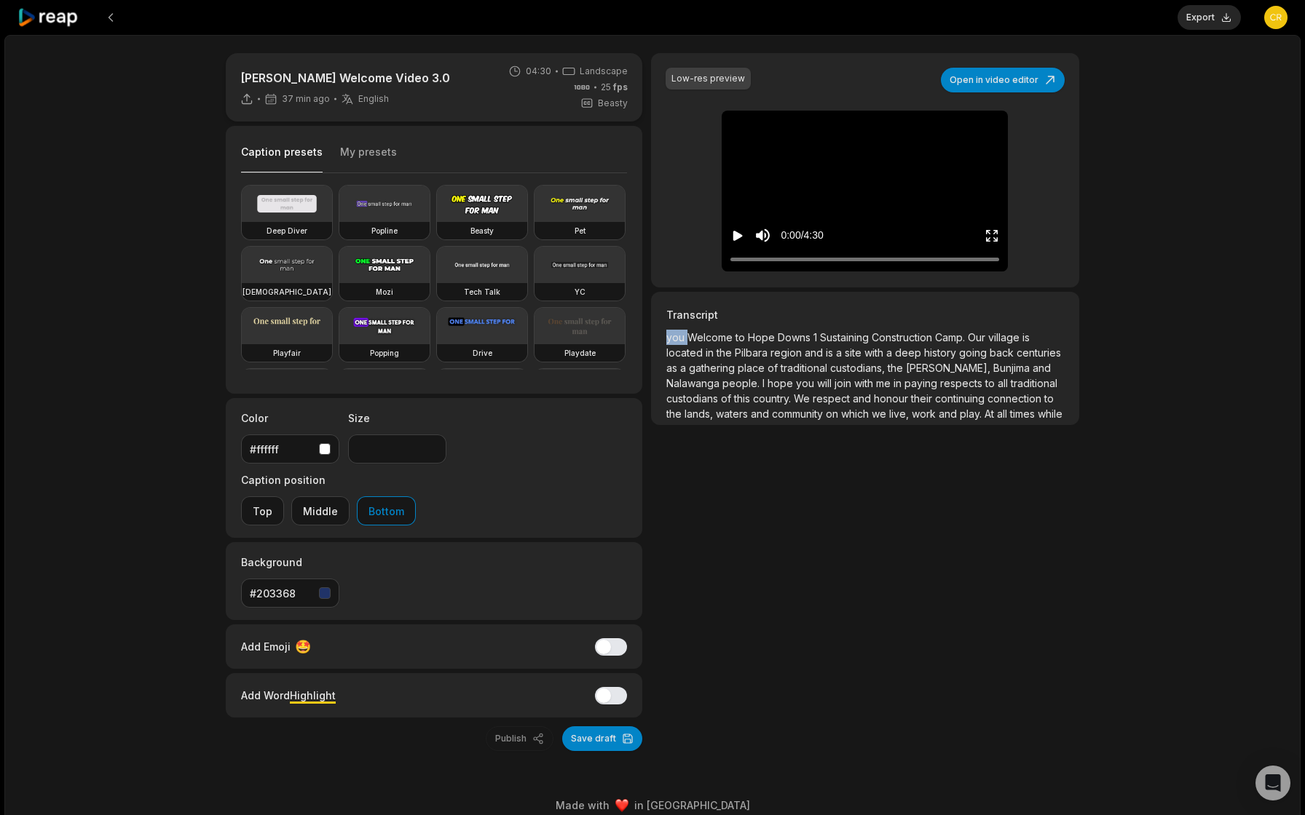
drag, startPoint x: 687, startPoint y: 336, endPoint x: 657, endPoint y: 335, distance: 29.2
click at [657, 335] on div "Transcript you Welcome to [PERSON_NAME] 1 Sustaining Construction Camp. Our vil…" at bounding box center [865, 358] width 428 height 133
click at [1017, 90] on button "Open in video editor" at bounding box center [1003, 80] width 124 height 25
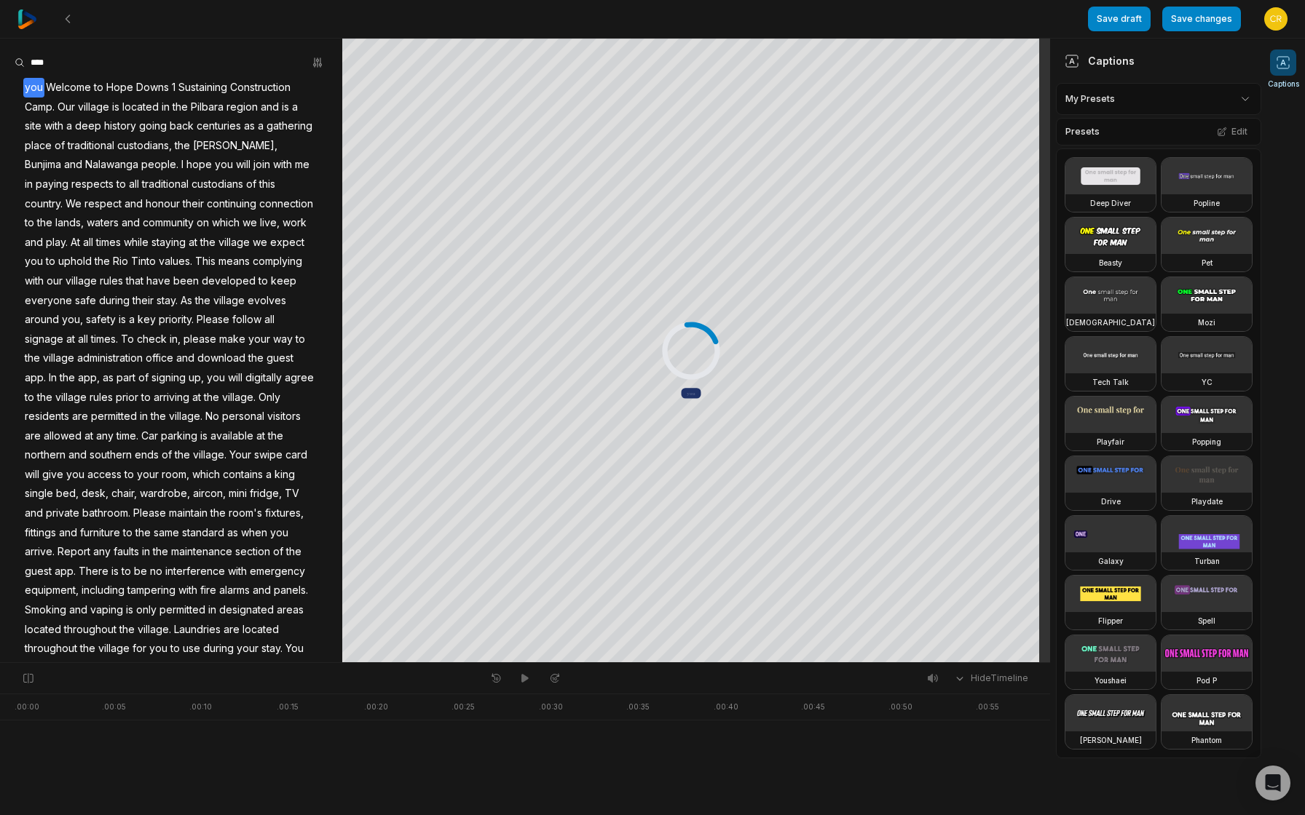
click at [43, 83] on span "you" at bounding box center [33, 88] width 21 height 20
click at [33, 165] on button "Remove caption" at bounding box center [50, 168] width 98 height 19
click at [307, 62] on button "button" at bounding box center [317, 62] width 20 height 20
click at [103, 89] on aside "Find Find and... Correct Highlight Add emoji you Welcome to [PERSON_NAME] 1 Sus…" at bounding box center [171, 351] width 342 height 624
click at [1201, 20] on button "Save changes" at bounding box center [1201, 19] width 79 height 25
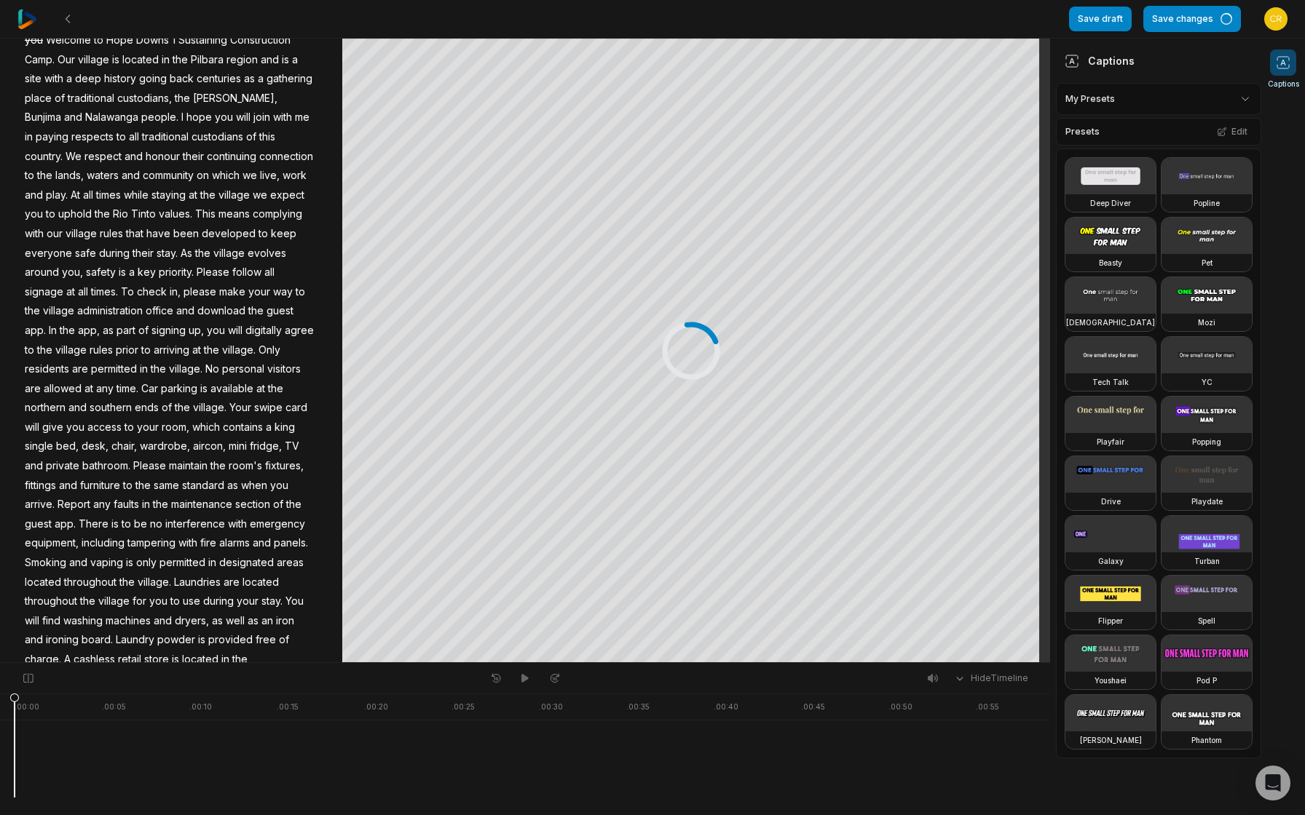
scroll to position [250, 0]
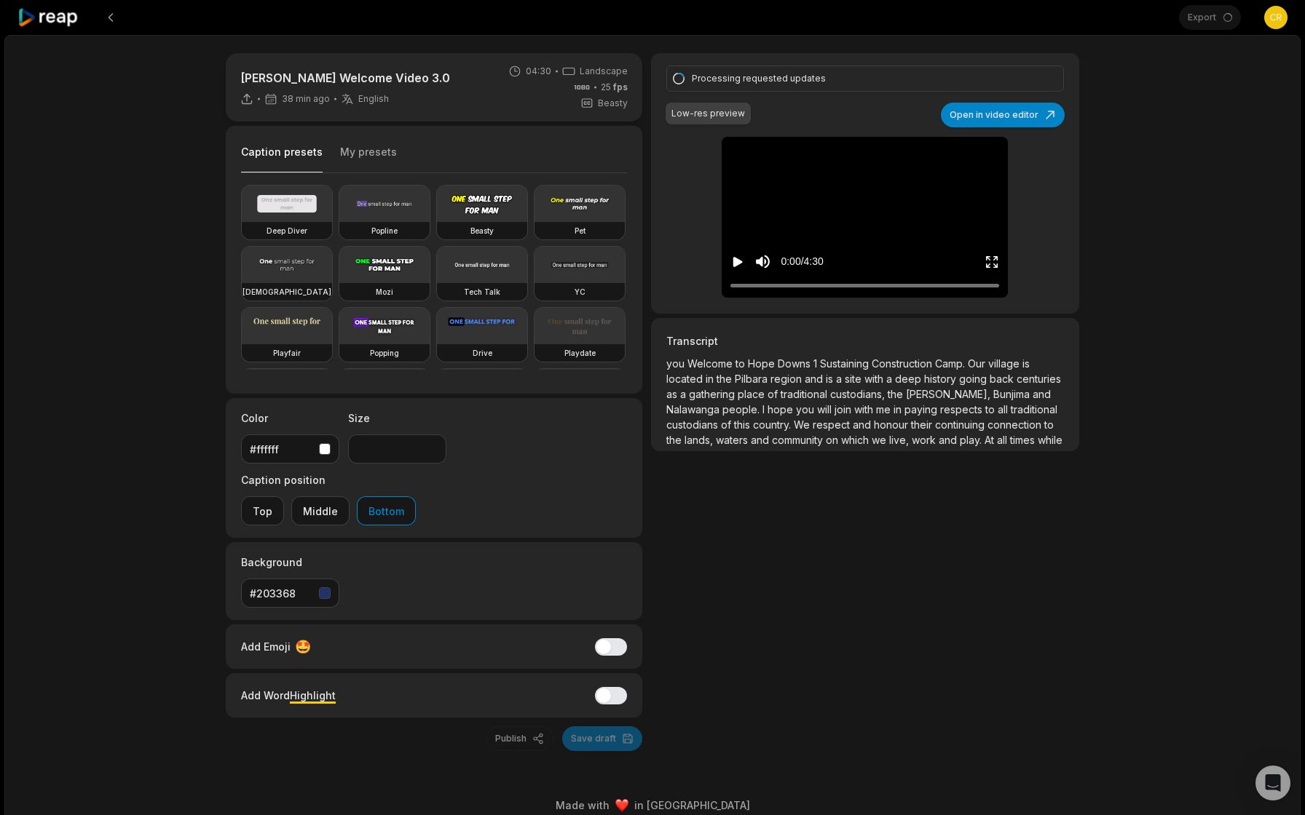
click at [740, 262] on icon "Play video" at bounding box center [737, 262] width 9 height 10
click at [382, 152] on button "My presets" at bounding box center [368, 159] width 57 height 28
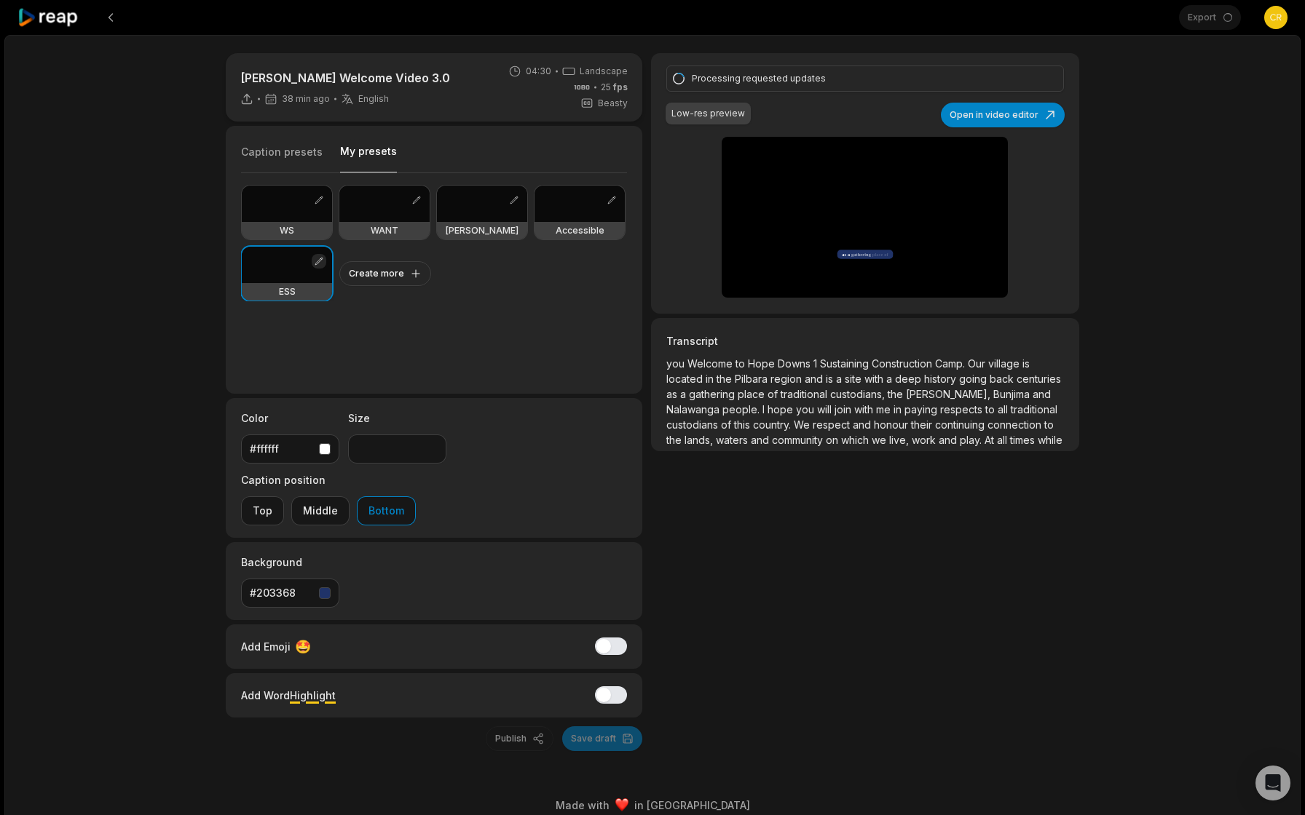
click at [318, 263] on button "button" at bounding box center [319, 261] width 15 height 15
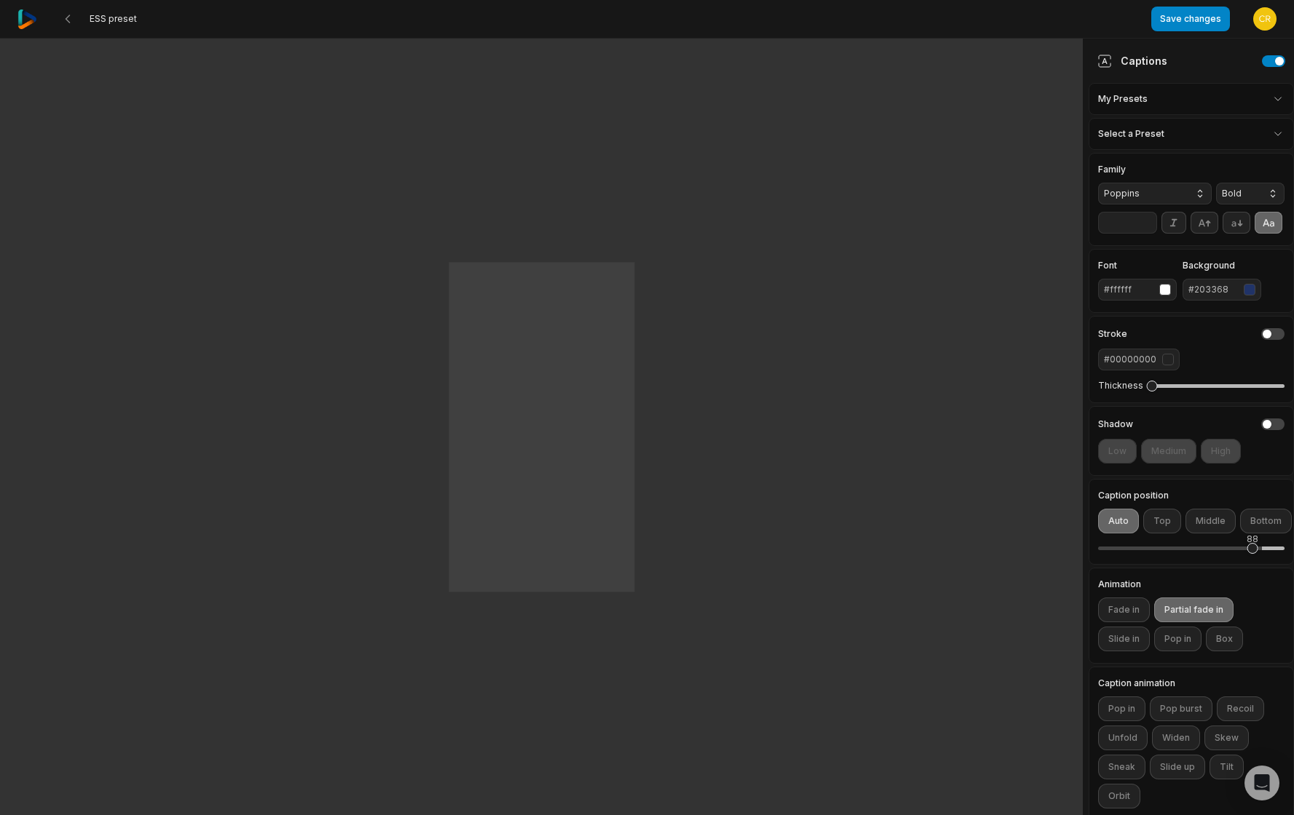
drag, startPoint x: 1219, startPoint y: 568, endPoint x: 1252, endPoint y: 573, distance: 33.9
click at [1252, 554] on div "88" at bounding box center [1252, 548] width 11 height 11
click at [1199, 20] on button "Save changes" at bounding box center [1190, 19] width 79 height 25
click at [62, 23] on icon at bounding box center [68, 19] width 12 height 12
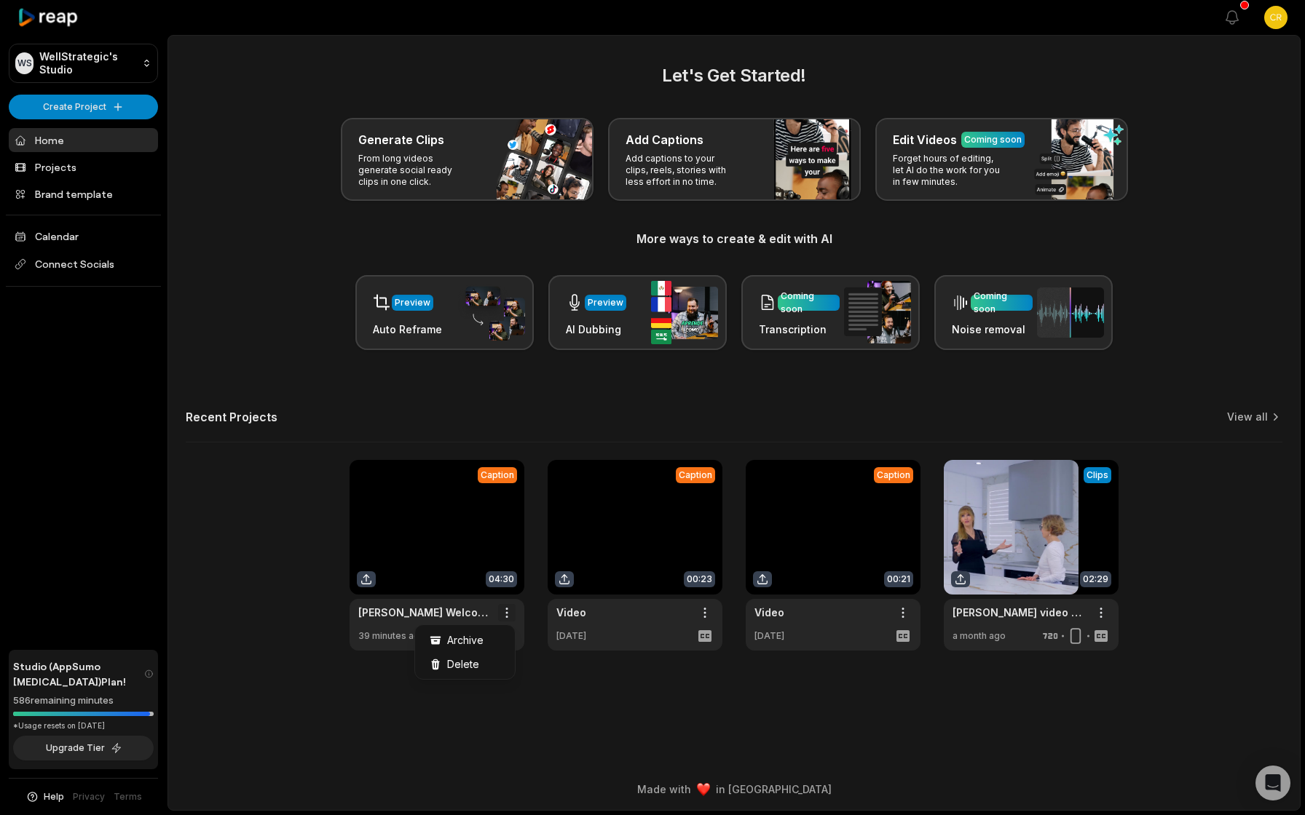
click at [507, 616] on html "WS WellStrategic's Studio Create Project Home Projects Brand template Calendar …" at bounding box center [652, 407] width 1305 height 815
click at [448, 577] on html "WS WellStrategic's Studio Create Project Home Projects Brand template Calendar …" at bounding box center [652, 407] width 1305 height 815
click at [448, 577] on link at bounding box center [436, 555] width 175 height 191
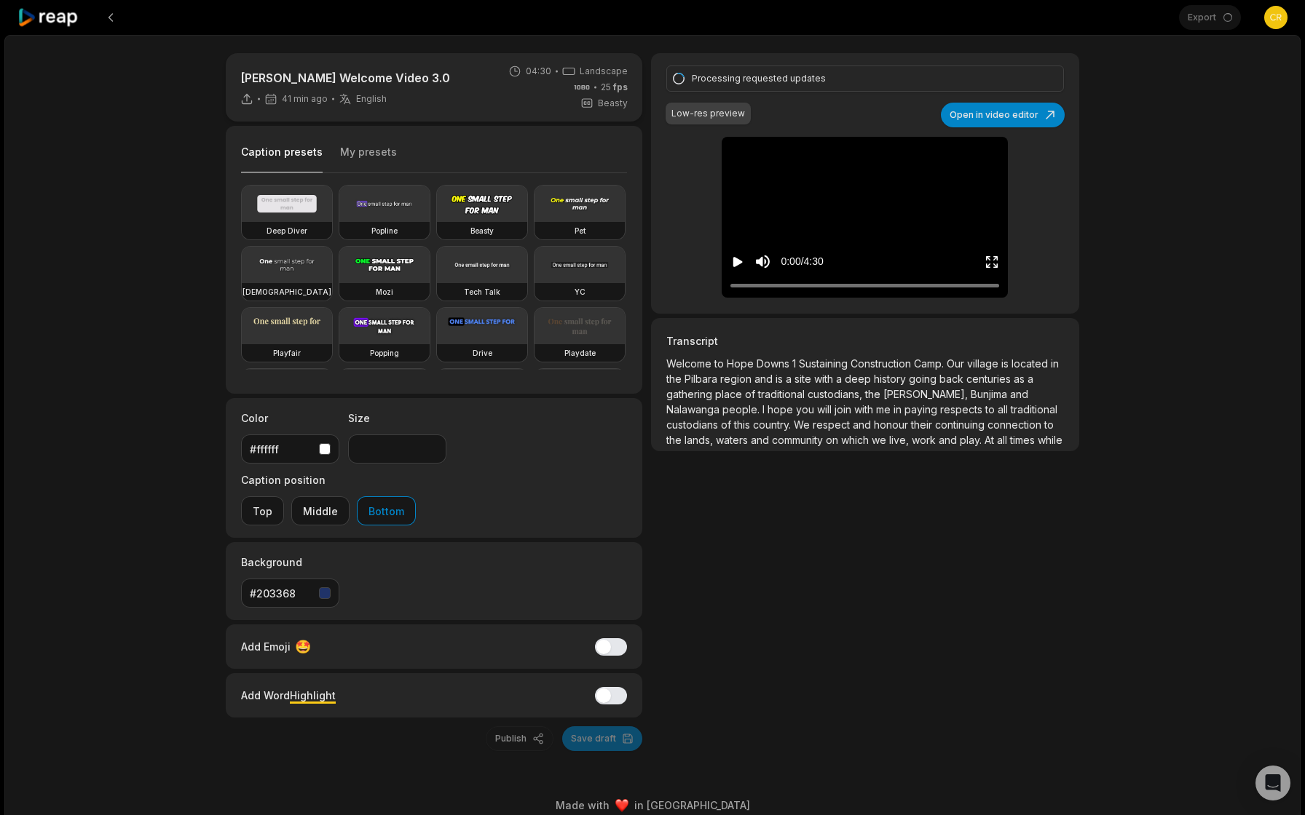
click at [732, 262] on icon "Play video" at bounding box center [737, 262] width 15 height 15
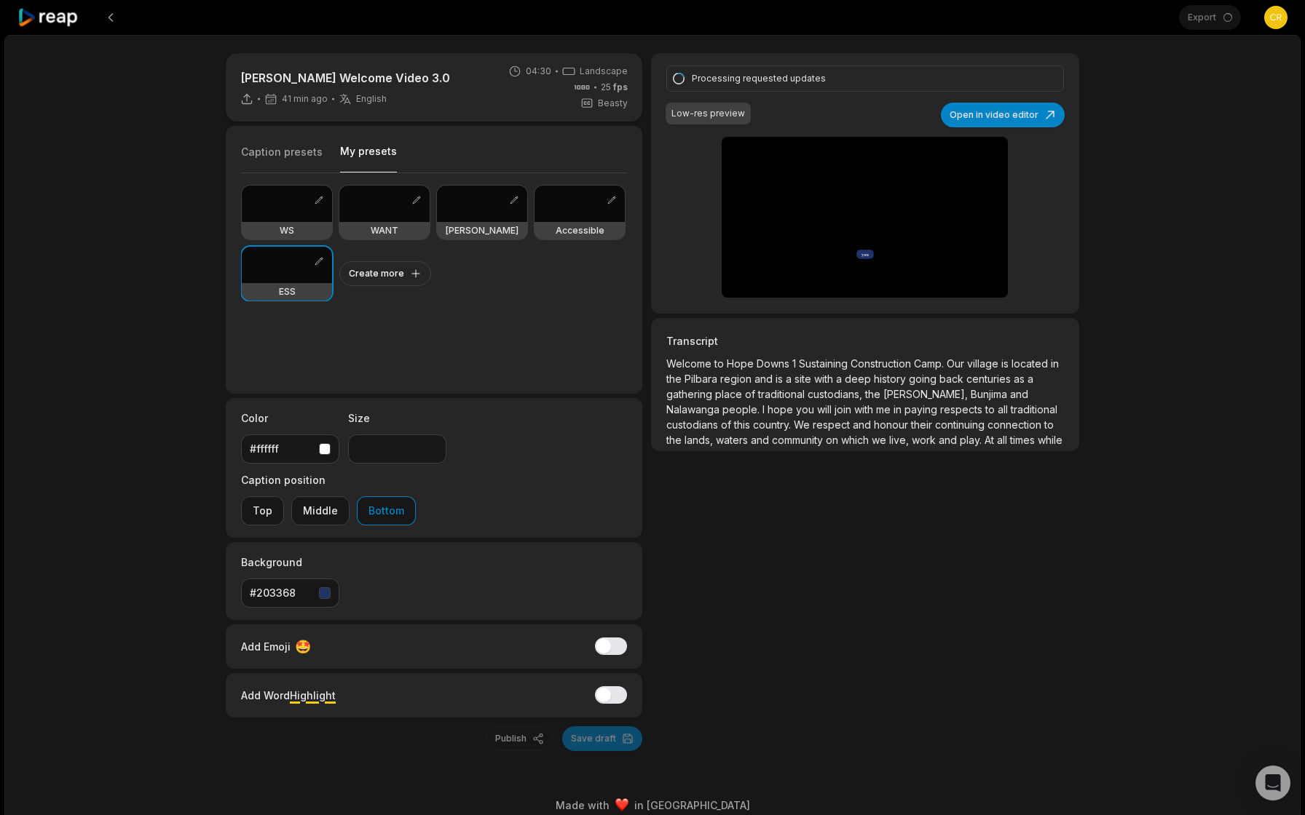
click at [355, 154] on button "My presets" at bounding box center [368, 158] width 57 height 28
click at [373, 225] on h3 "WANT" at bounding box center [385, 231] width 28 height 12
click at [286, 267] on div at bounding box center [287, 265] width 90 height 36
click at [454, 198] on div at bounding box center [482, 204] width 90 height 36
type input "**"
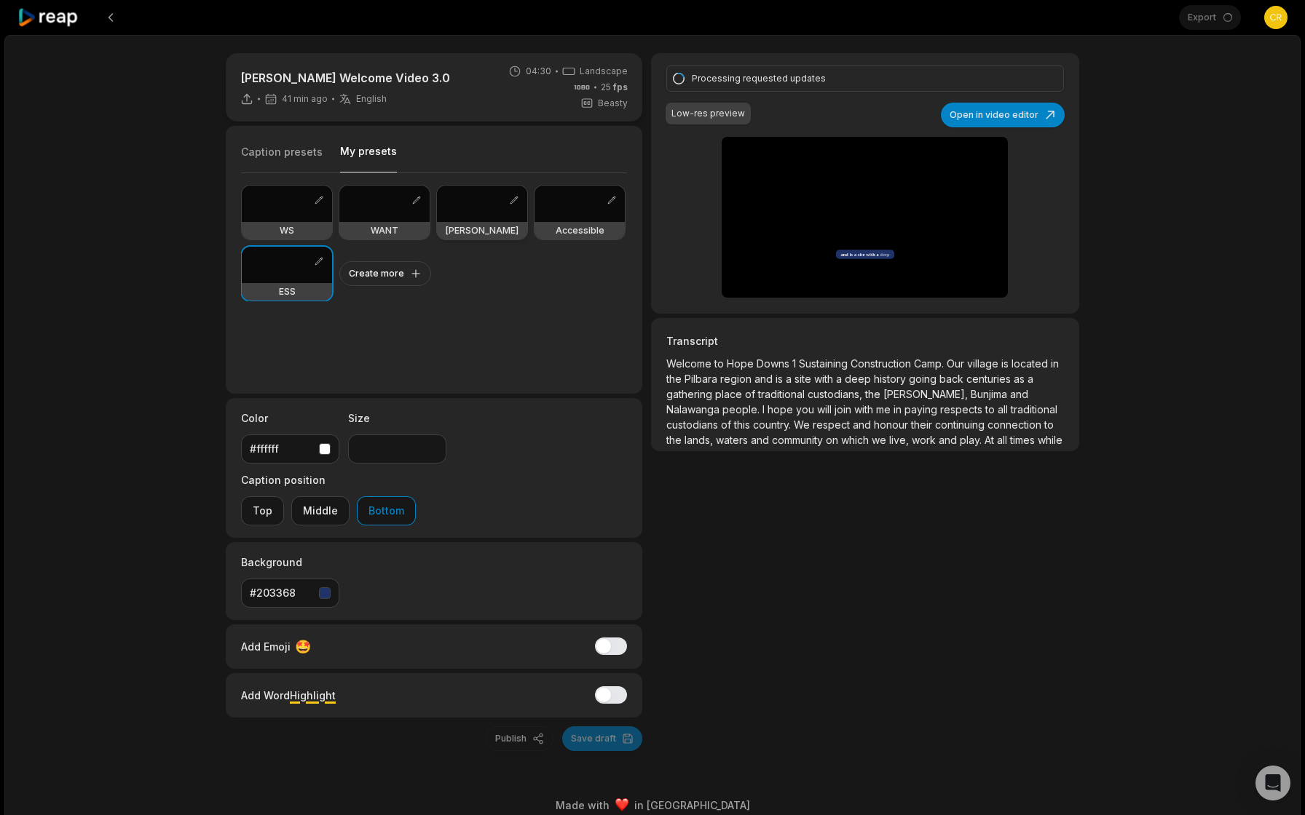
click at [454, 198] on div at bounding box center [482, 204] width 90 height 36
click at [580, 727] on div "Publish Save draft" at bounding box center [434, 739] width 416 height 25
click at [976, 114] on button "Open in video editor" at bounding box center [1003, 115] width 124 height 25
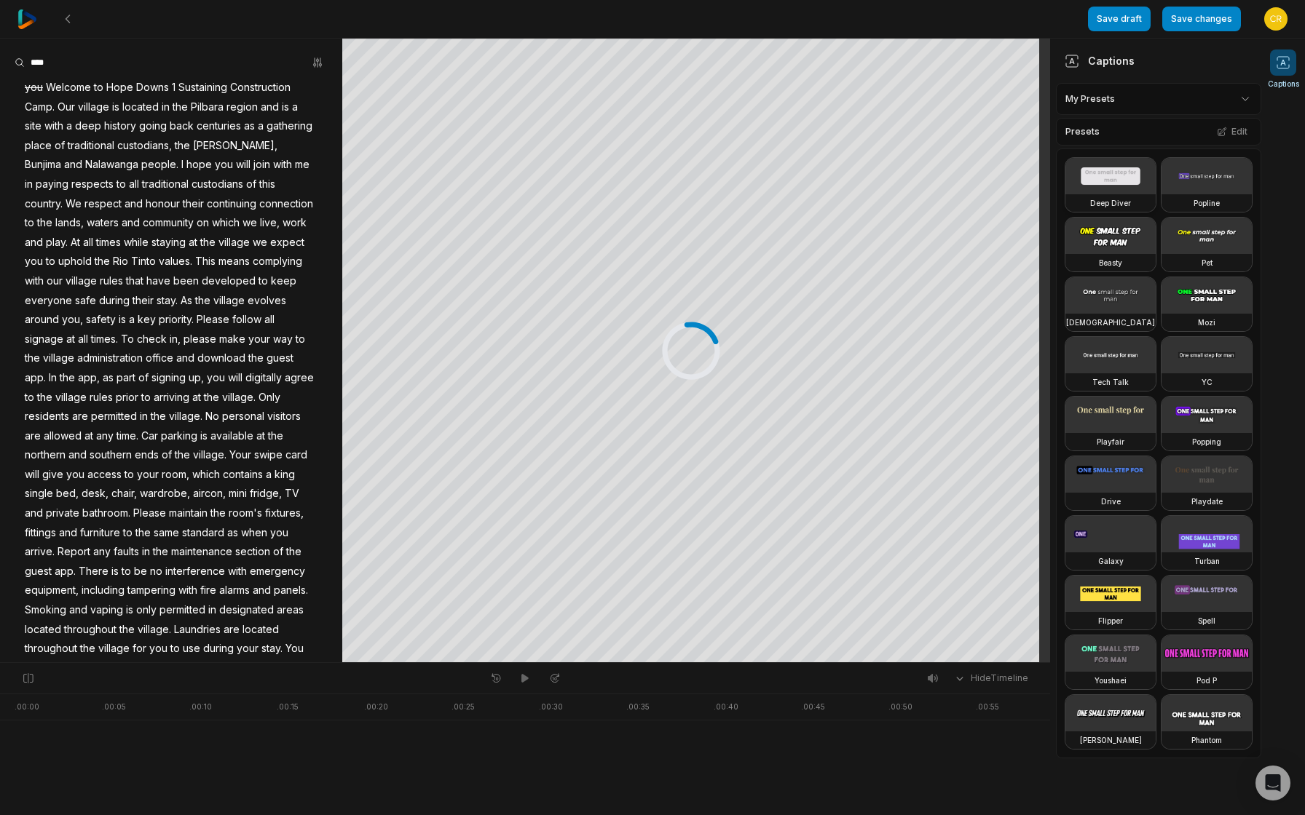
click at [1142, 186] on video at bounding box center [1110, 176] width 90 height 36
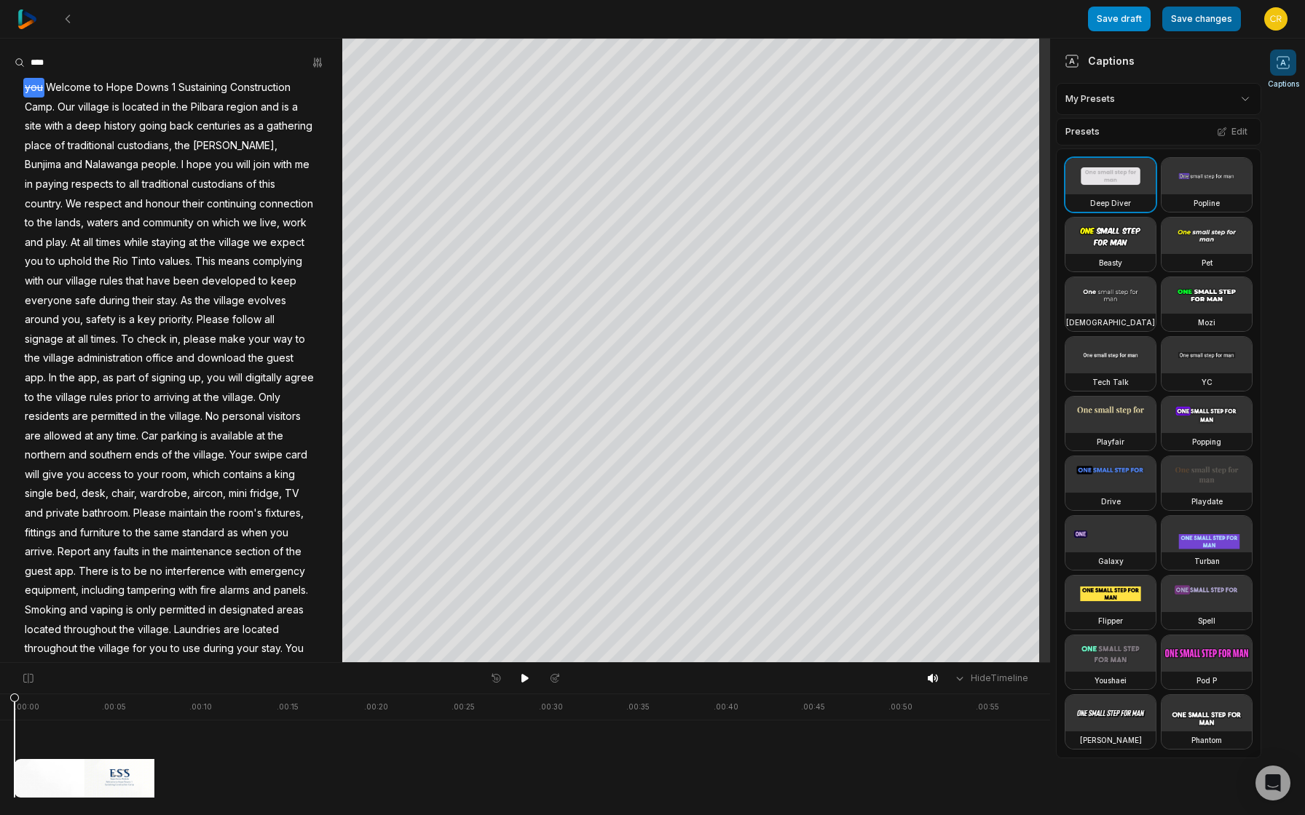
click at [1179, 21] on button "Save changes" at bounding box center [1201, 19] width 79 height 25
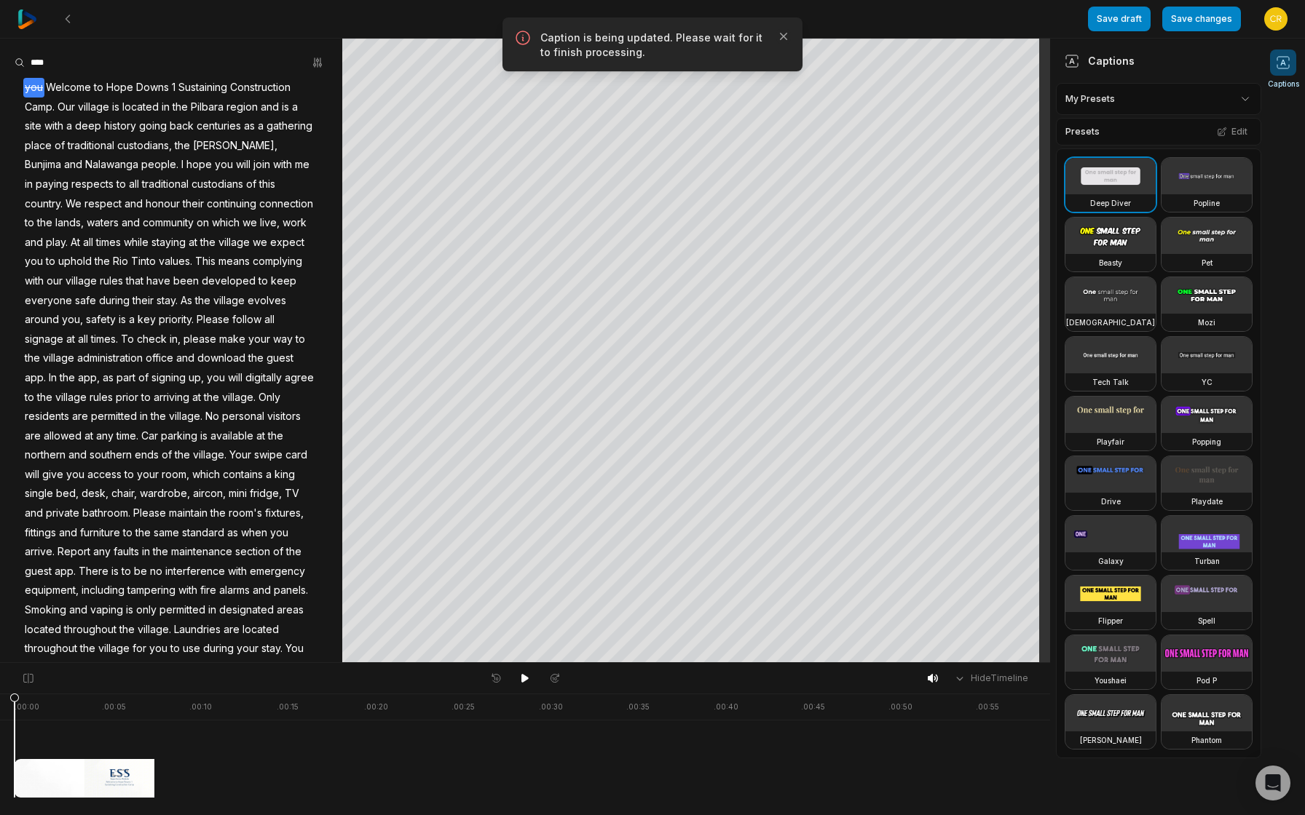
click at [1157, 129] on div "Presets Edit" at bounding box center [1158, 132] width 205 height 28
click at [1155, 103] on html "Save draft Save changes Open user menu Captions Your browser does not support m…" at bounding box center [652, 407] width 1305 height 815
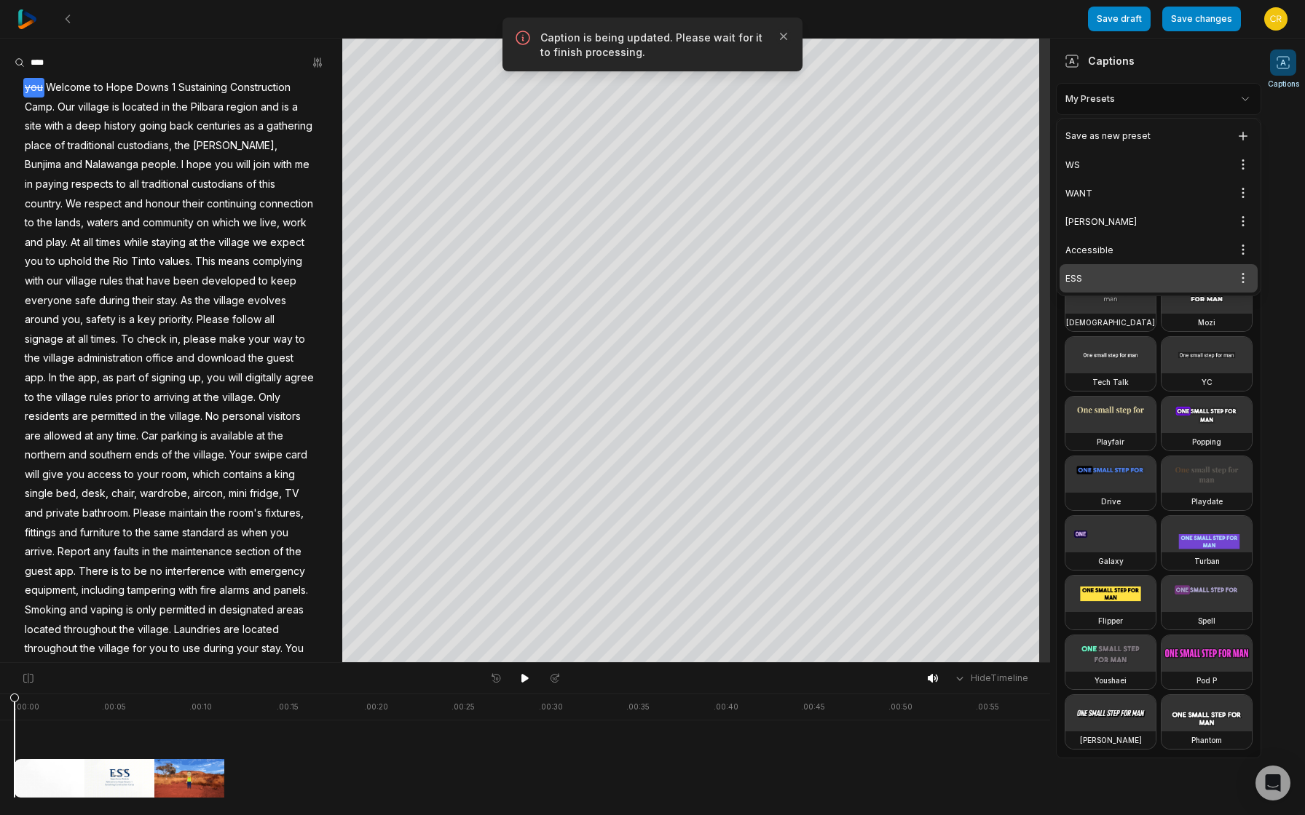
click at [1135, 275] on div "ESS Open options" at bounding box center [1158, 278] width 198 height 28
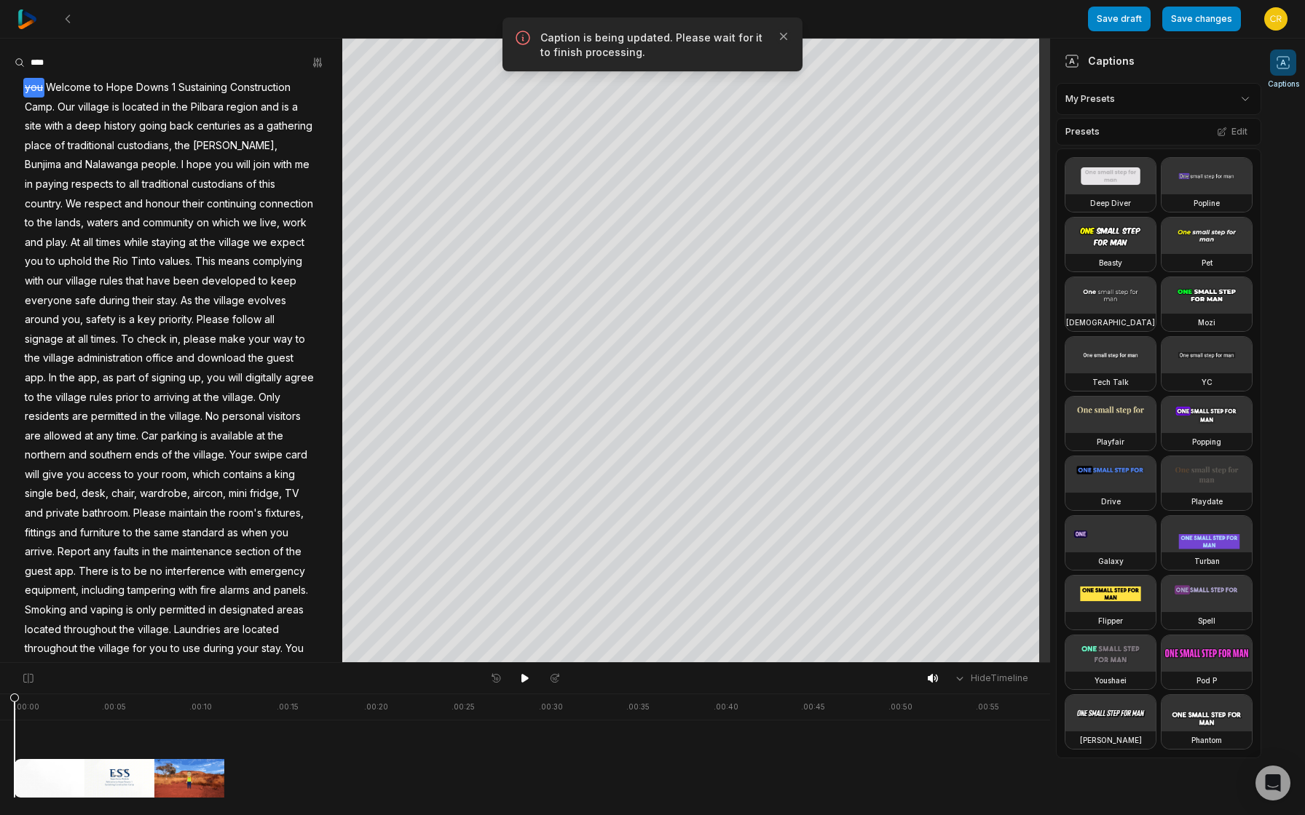
click at [1145, 108] on html "Save draft Save changes Open user menu Captions Your browser does not support m…" at bounding box center [652, 407] width 1305 height 815
